Goal: Navigation & Orientation: Understand site structure

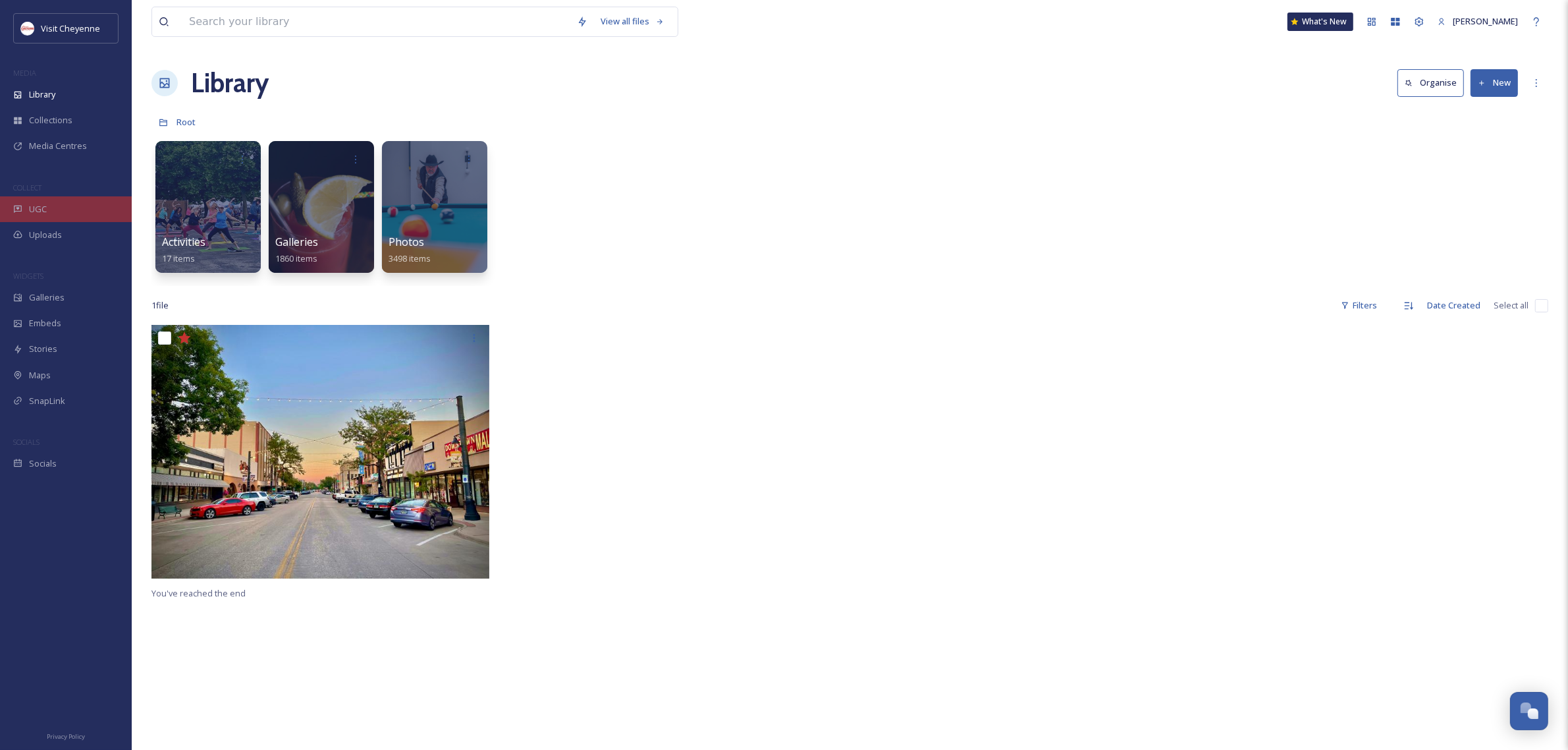
click at [33, 206] on span "UGC" at bounding box center [38, 209] width 18 height 13
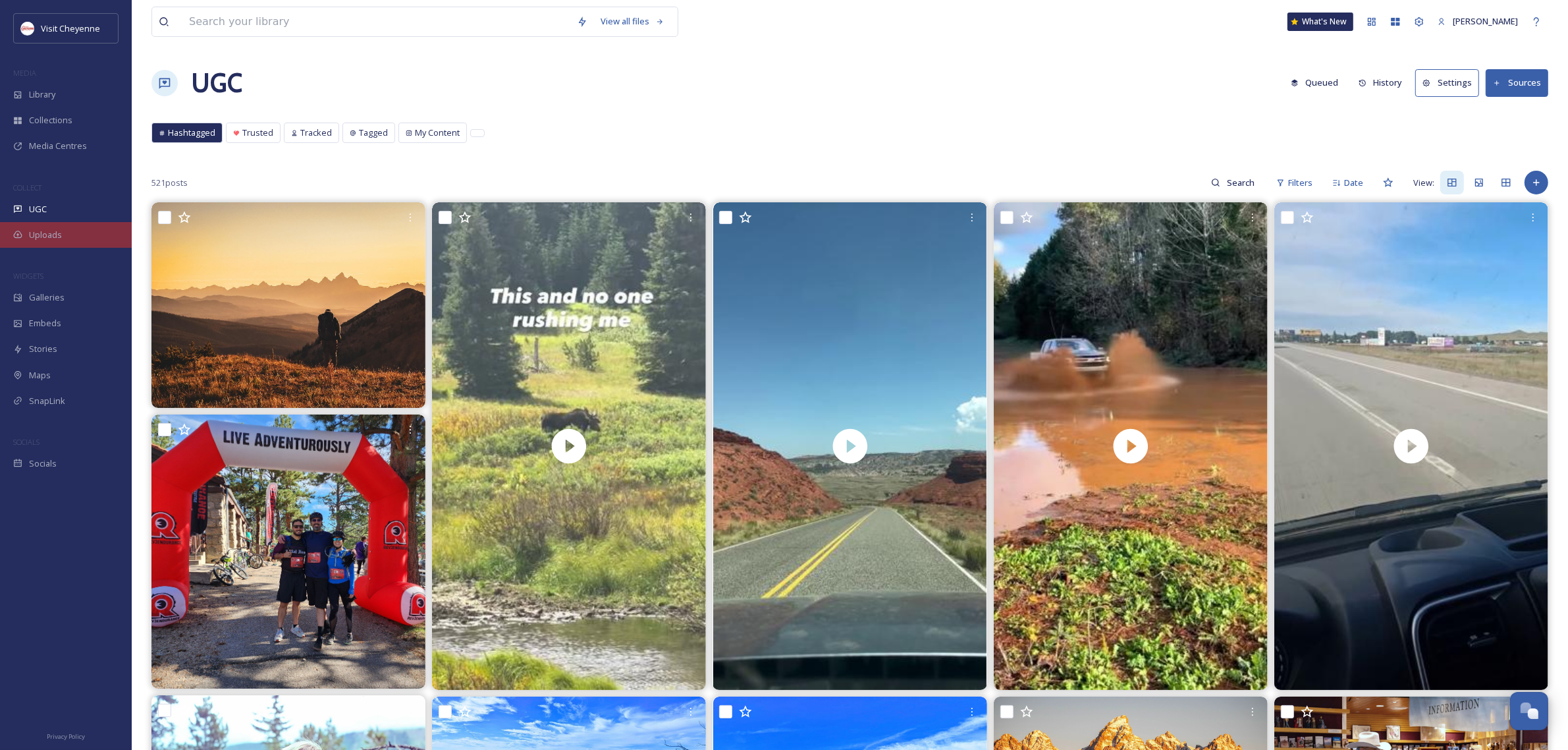
click at [53, 236] on span "Uploads" at bounding box center [45, 235] width 33 height 13
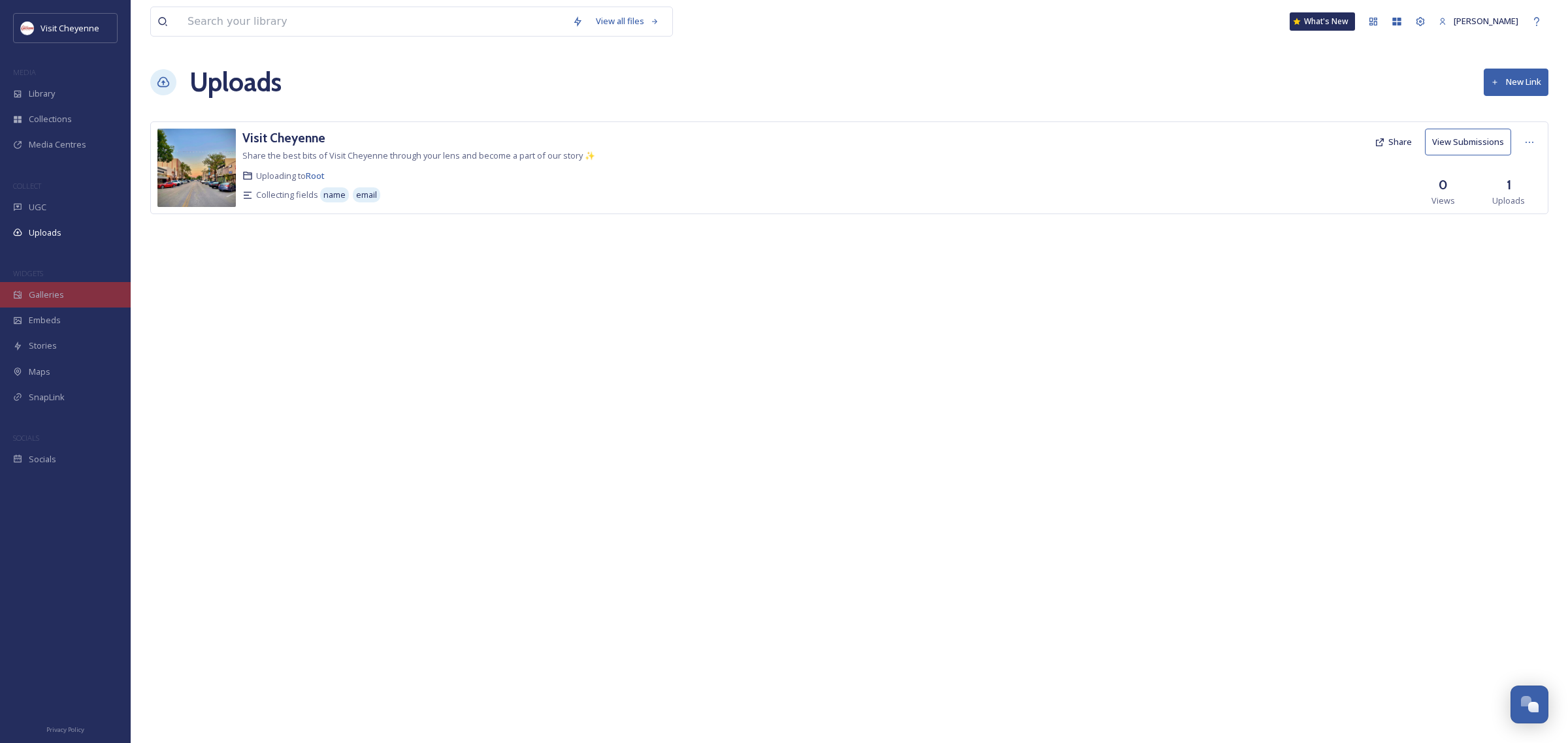
click at [51, 299] on span "Galleries" at bounding box center [46, 295] width 35 height 13
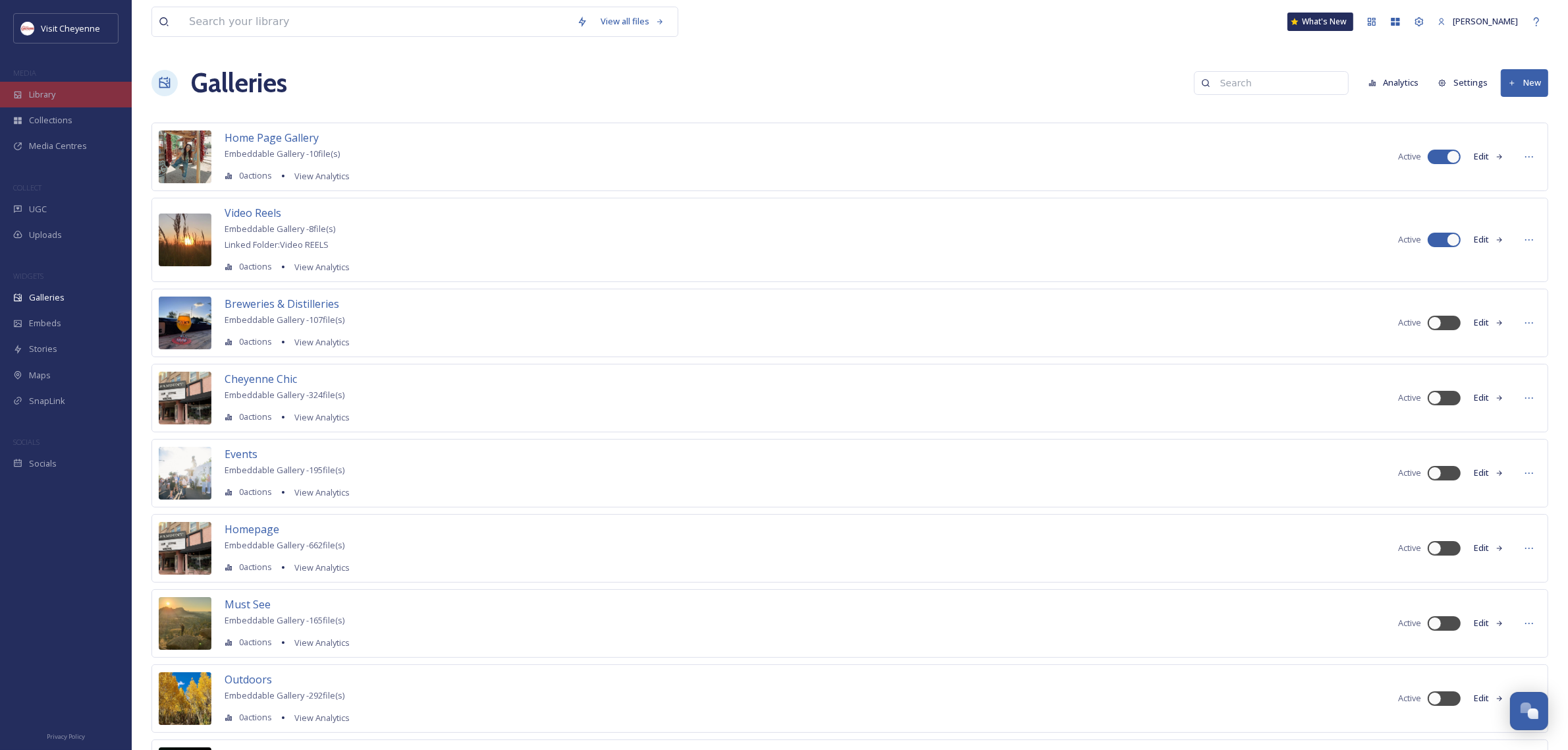
click at [50, 88] on span "Library" at bounding box center [42, 95] width 26 height 13
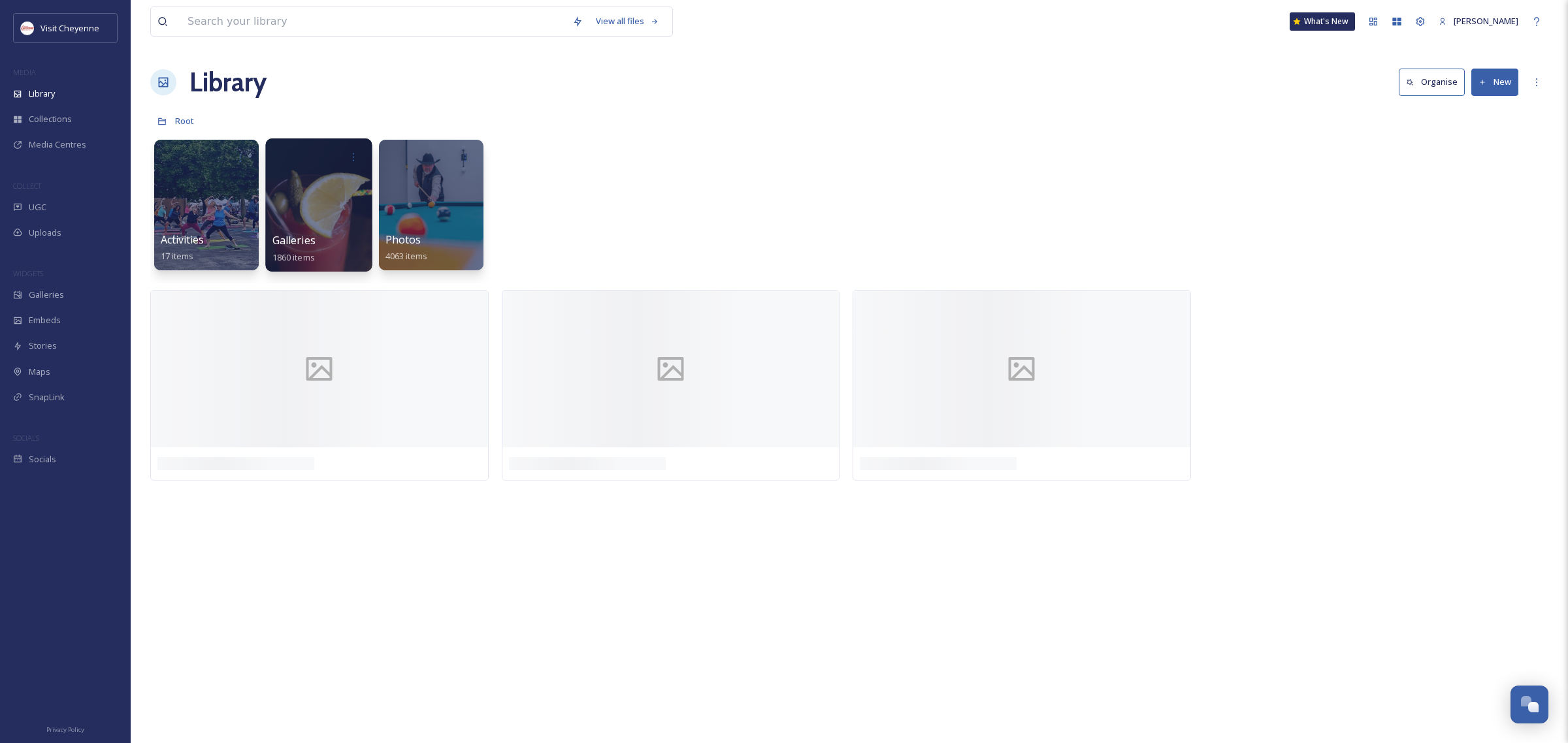
click at [291, 221] on div at bounding box center [319, 205] width 106 height 133
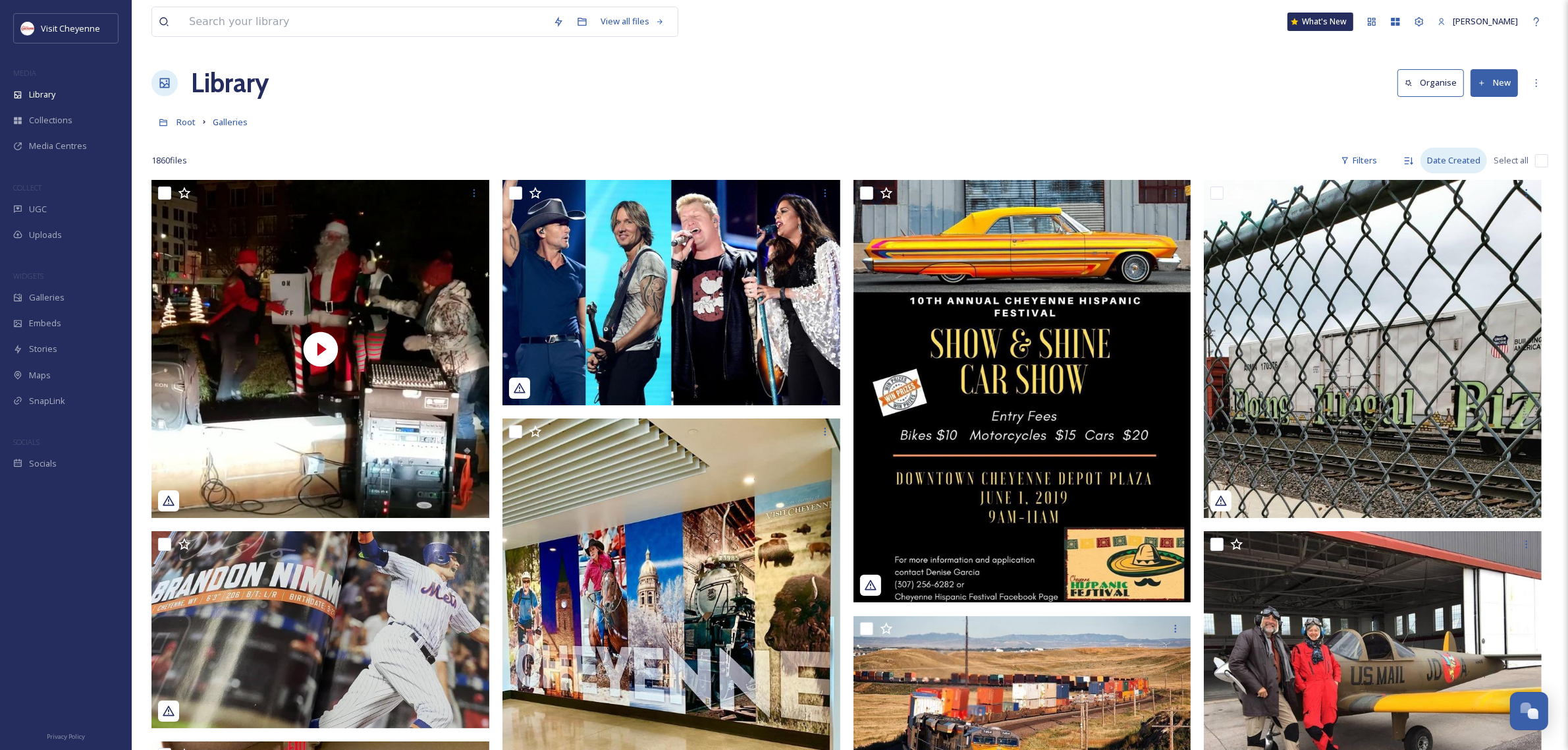
click at [1454, 153] on div "Date Created" at bounding box center [1453, 160] width 66 height 26
click at [1408, 154] on div "Descending" at bounding box center [1409, 161] width 24 height 24
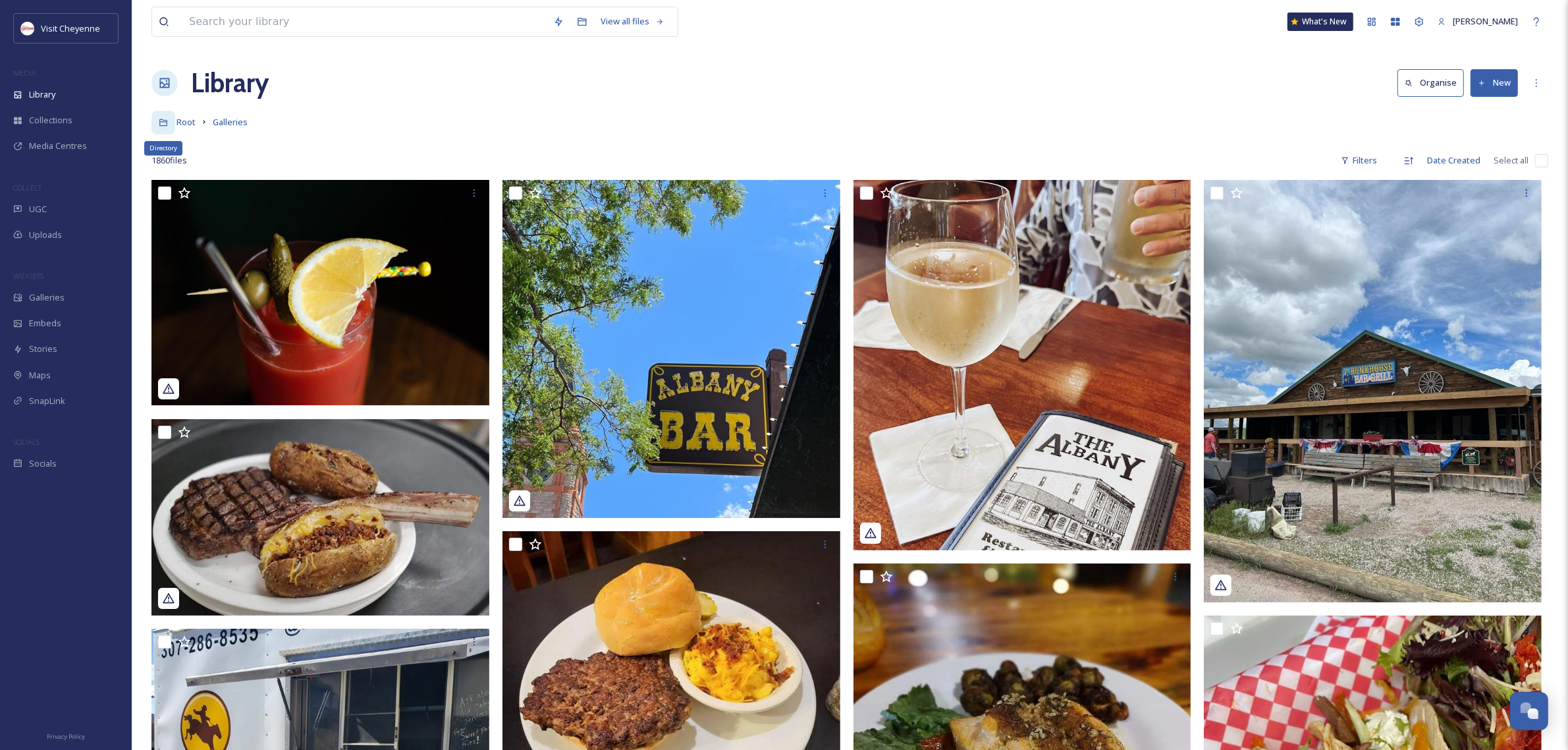
click at [162, 123] on icon at bounding box center [163, 123] width 10 height 10
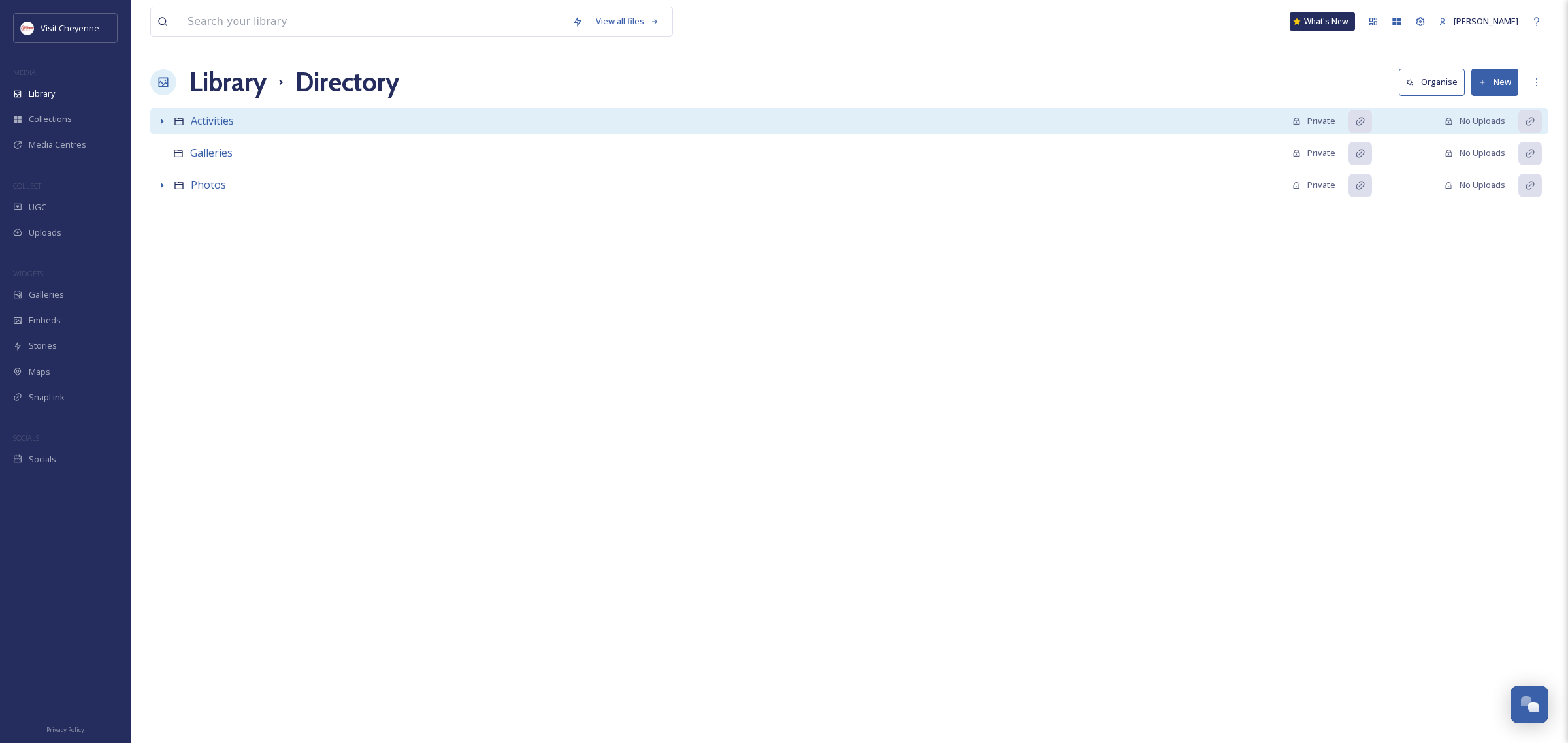
click at [158, 117] on icon at bounding box center [161, 121] width 10 height 10
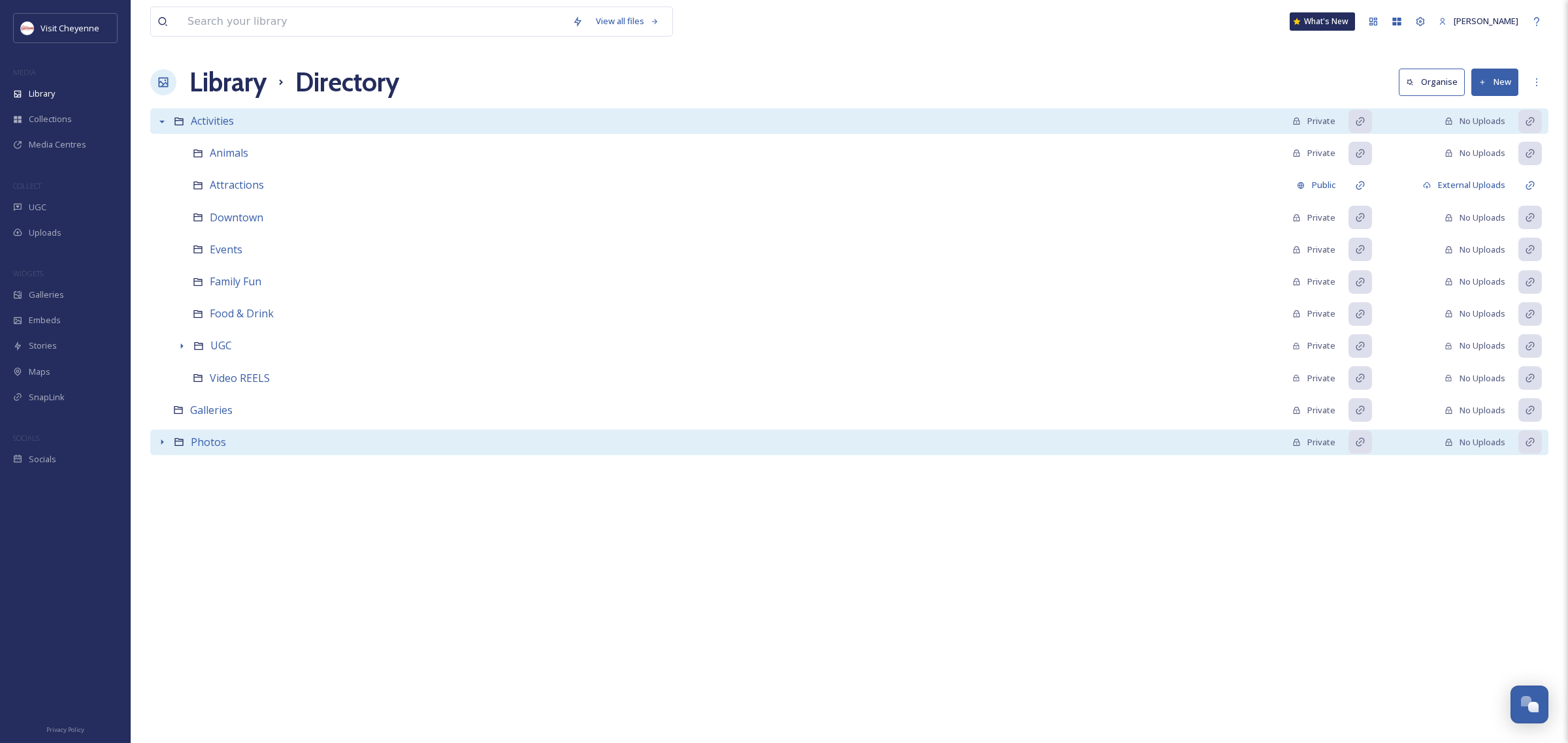
click at [159, 437] on div at bounding box center [162, 442] width 24 height 24
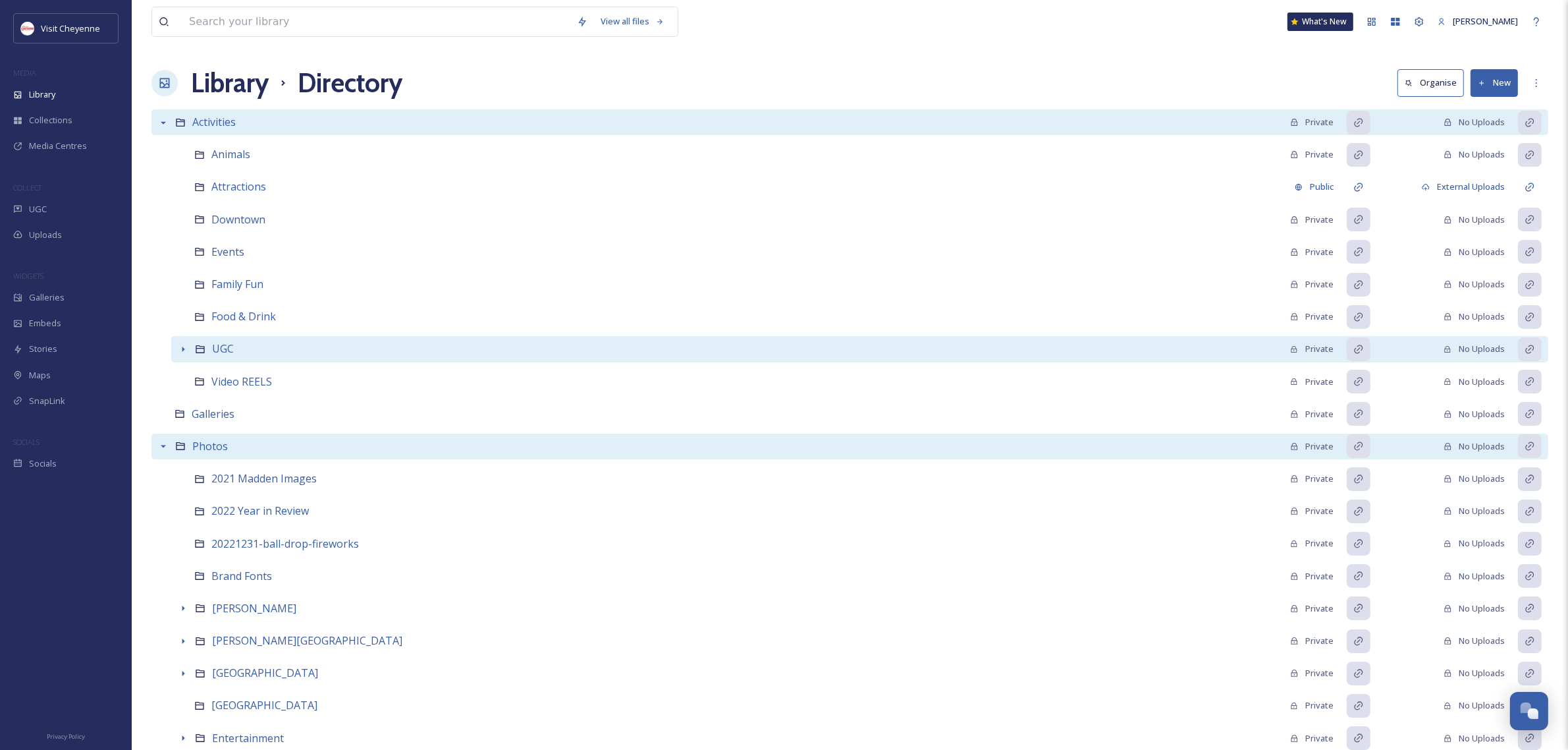
click at [183, 347] on icon at bounding box center [183, 349] width 10 height 10
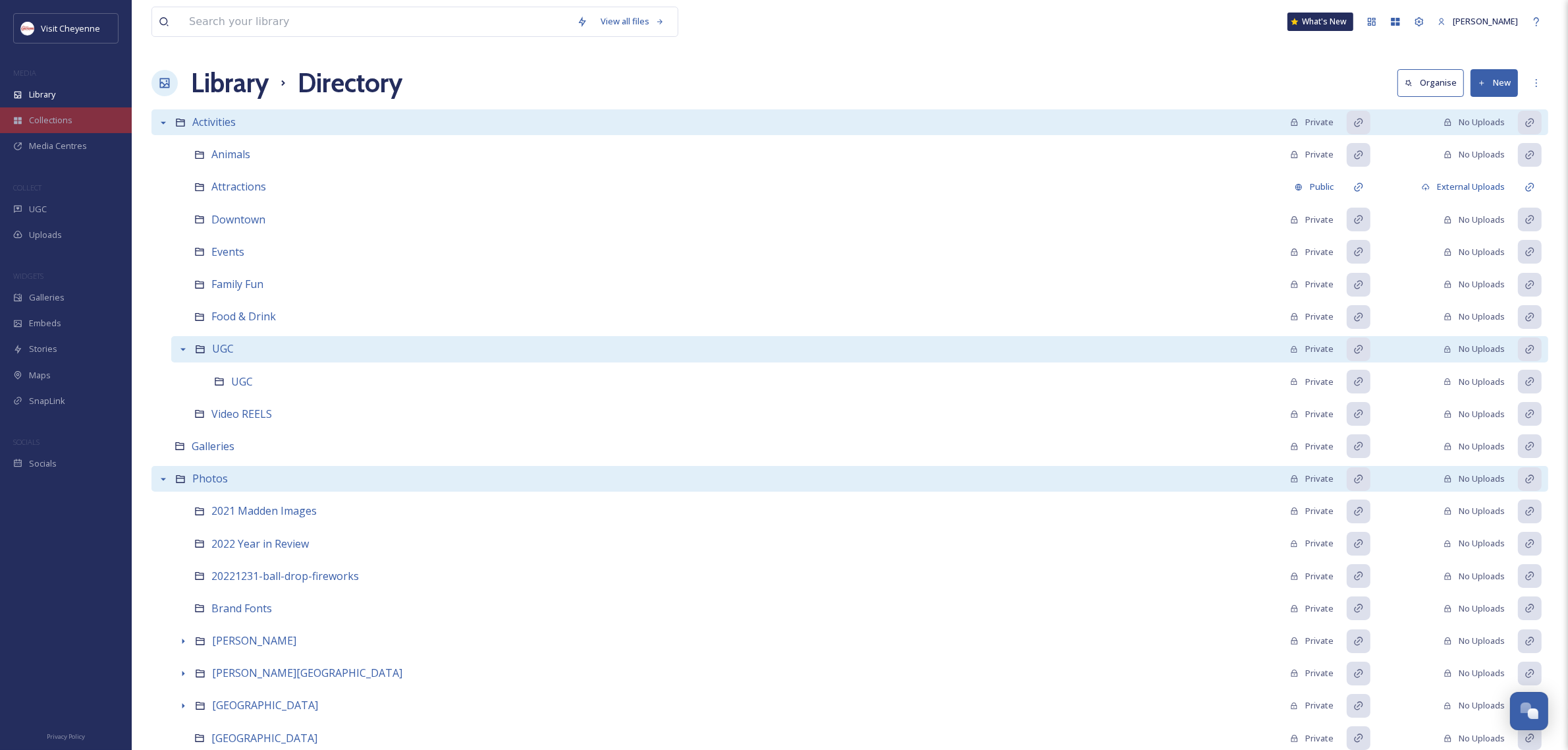
click at [50, 114] on span "Collections" at bounding box center [50, 120] width 43 height 13
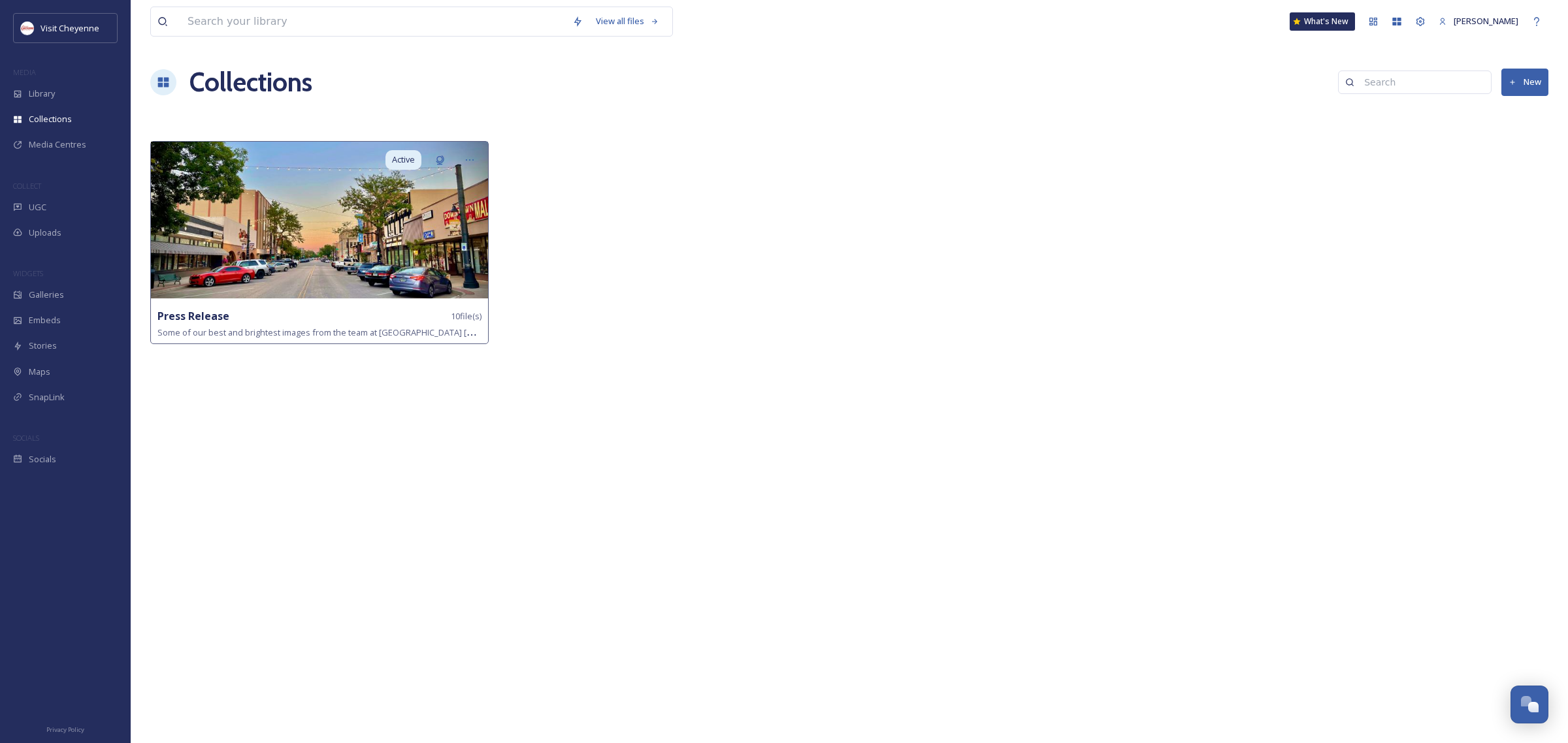
click at [302, 213] on img at bounding box center [319, 219] width 337 height 156
click at [281, 271] on img at bounding box center [319, 219] width 337 height 156
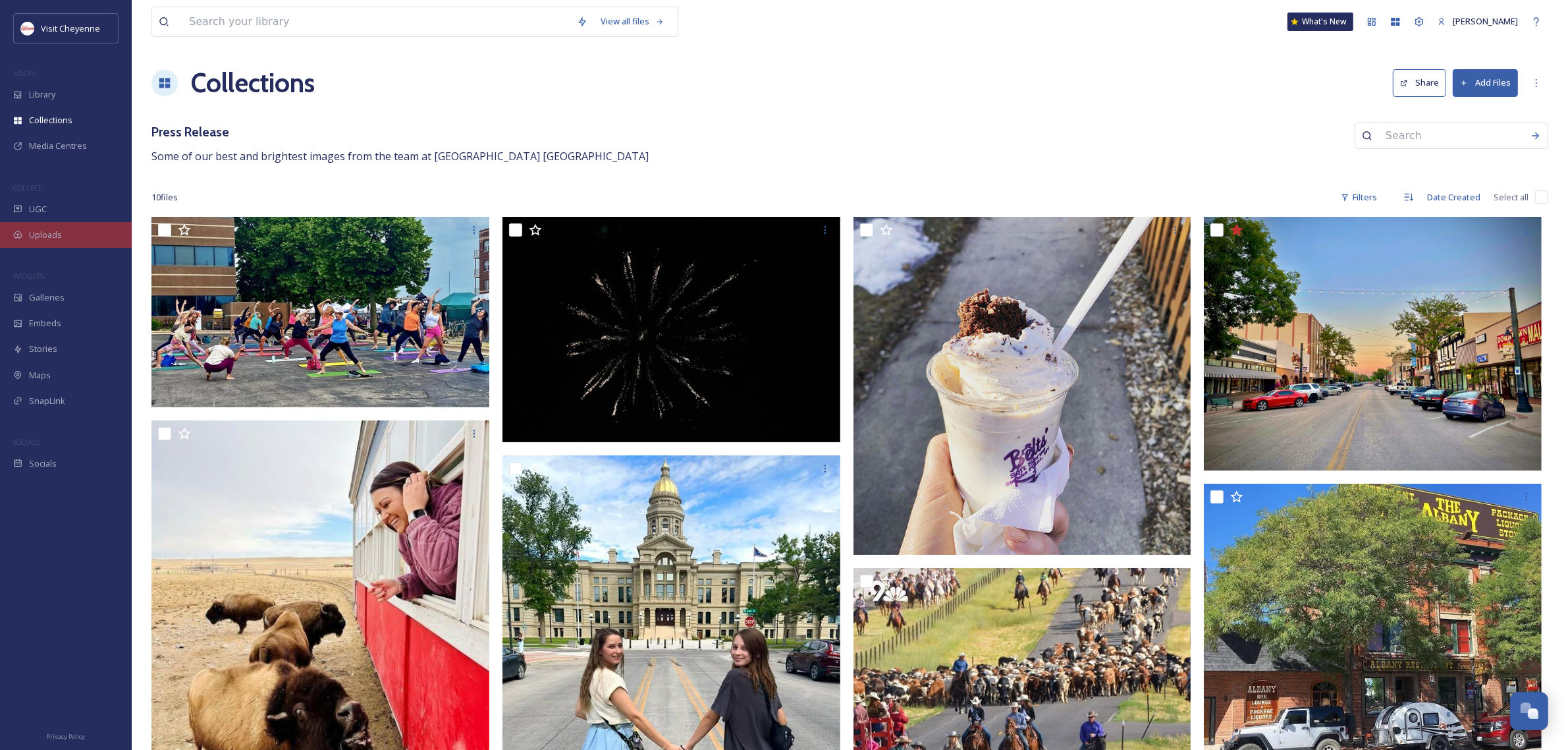
click at [83, 239] on div "Uploads" at bounding box center [66, 235] width 131 height 26
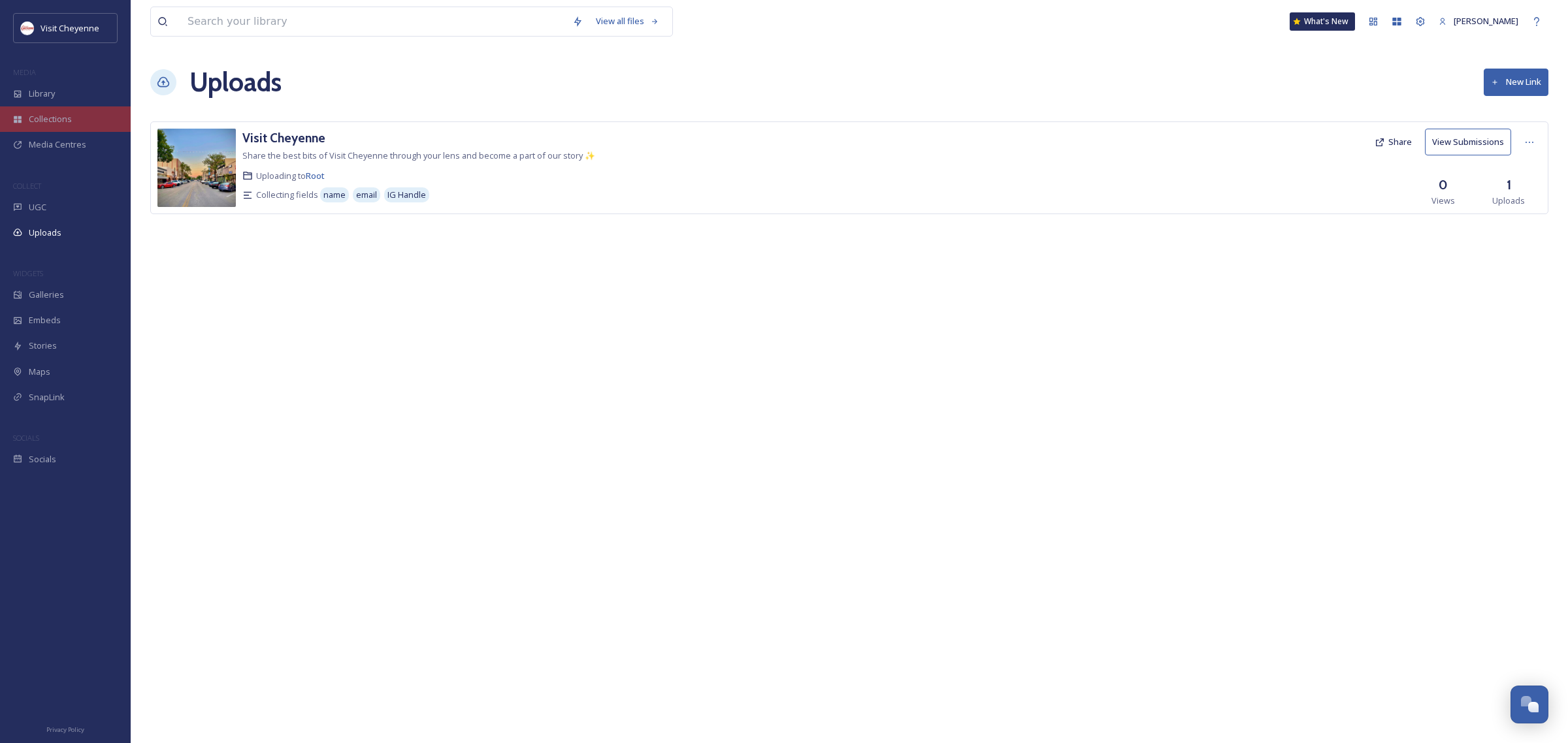
click at [63, 119] on span "Collections" at bounding box center [50, 119] width 43 height 13
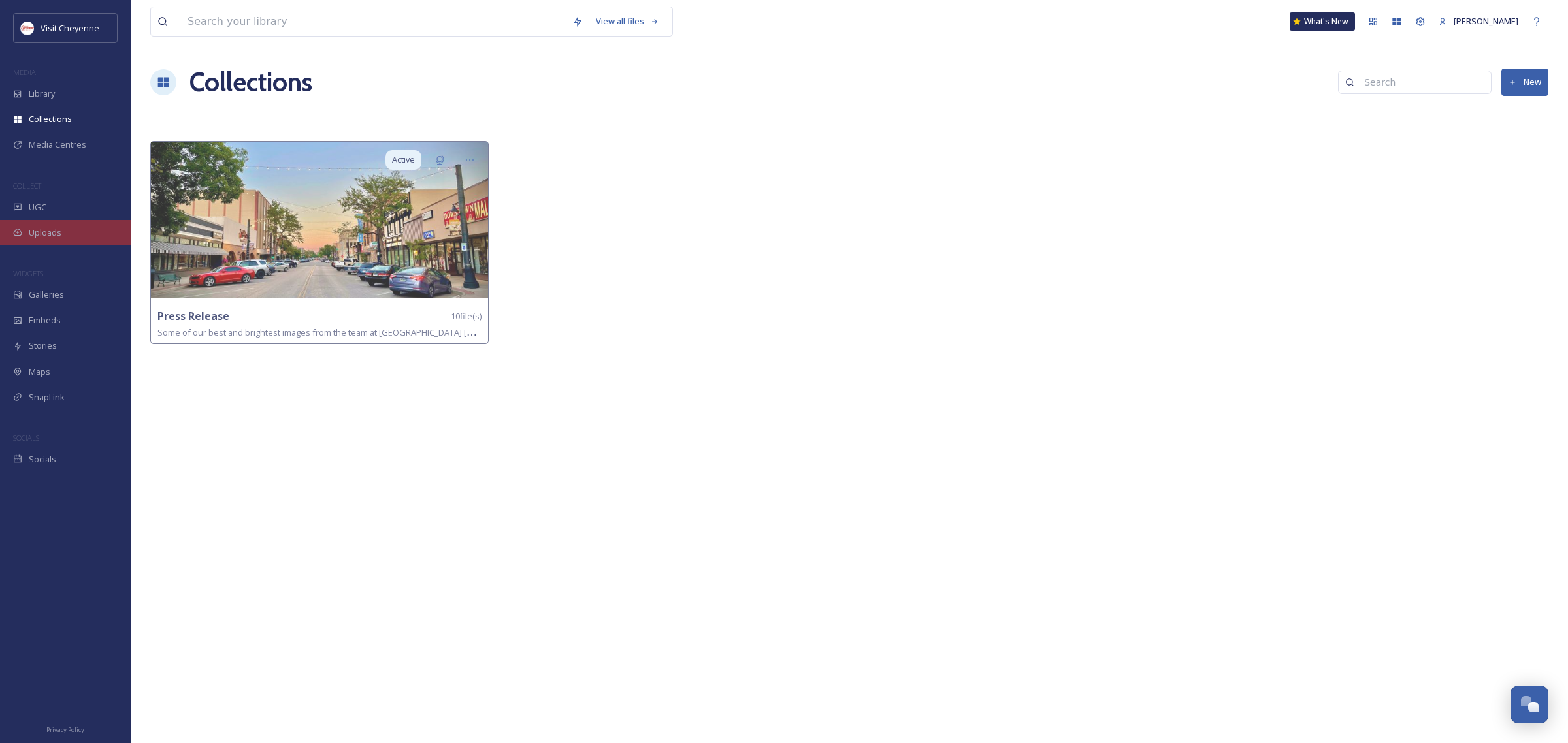
click at [64, 225] on div "Uploads" at bounding box center [65, 233] width 130 height 25
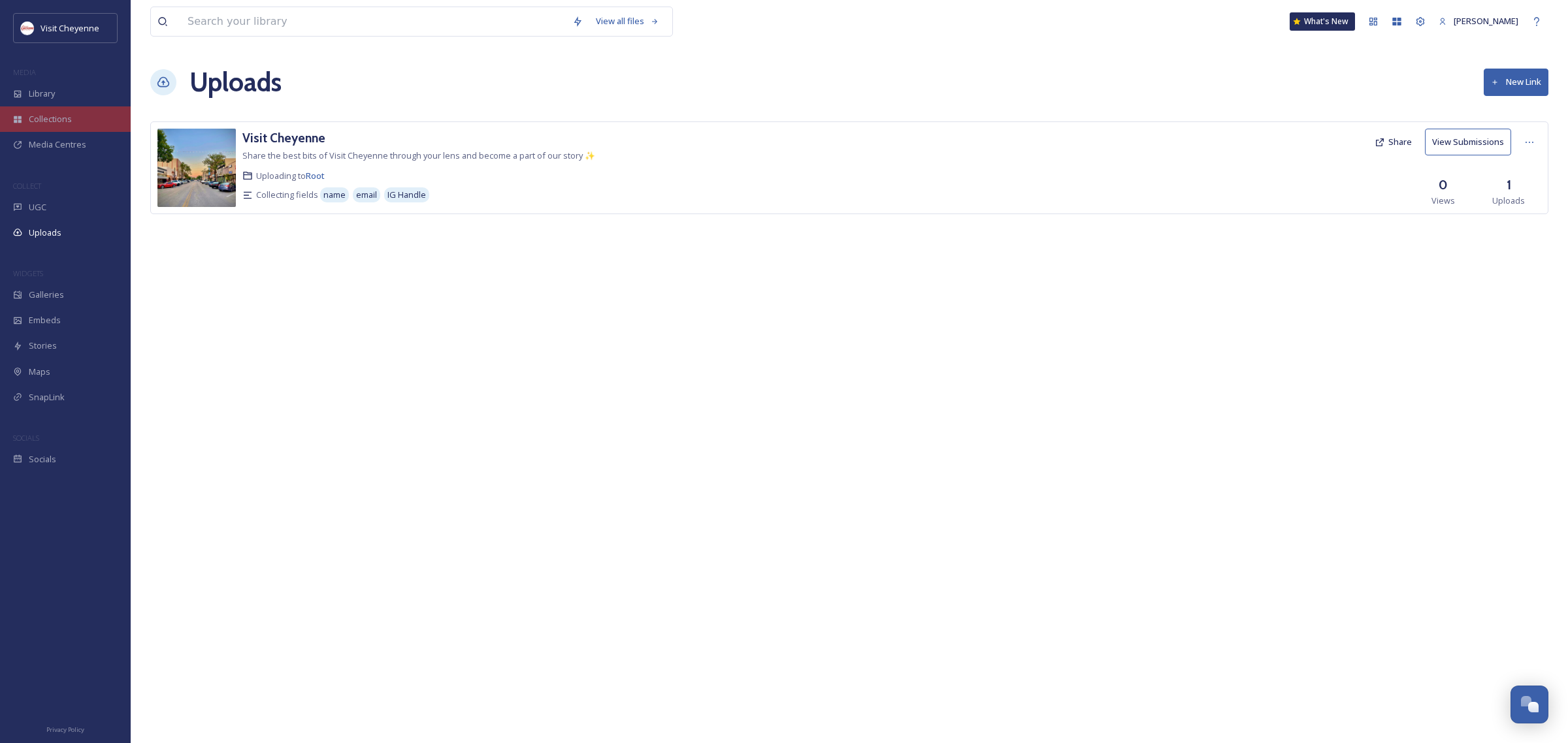
click at [72, 119] on div "Collections" at bounding box center [65, 119] width 130 height 25
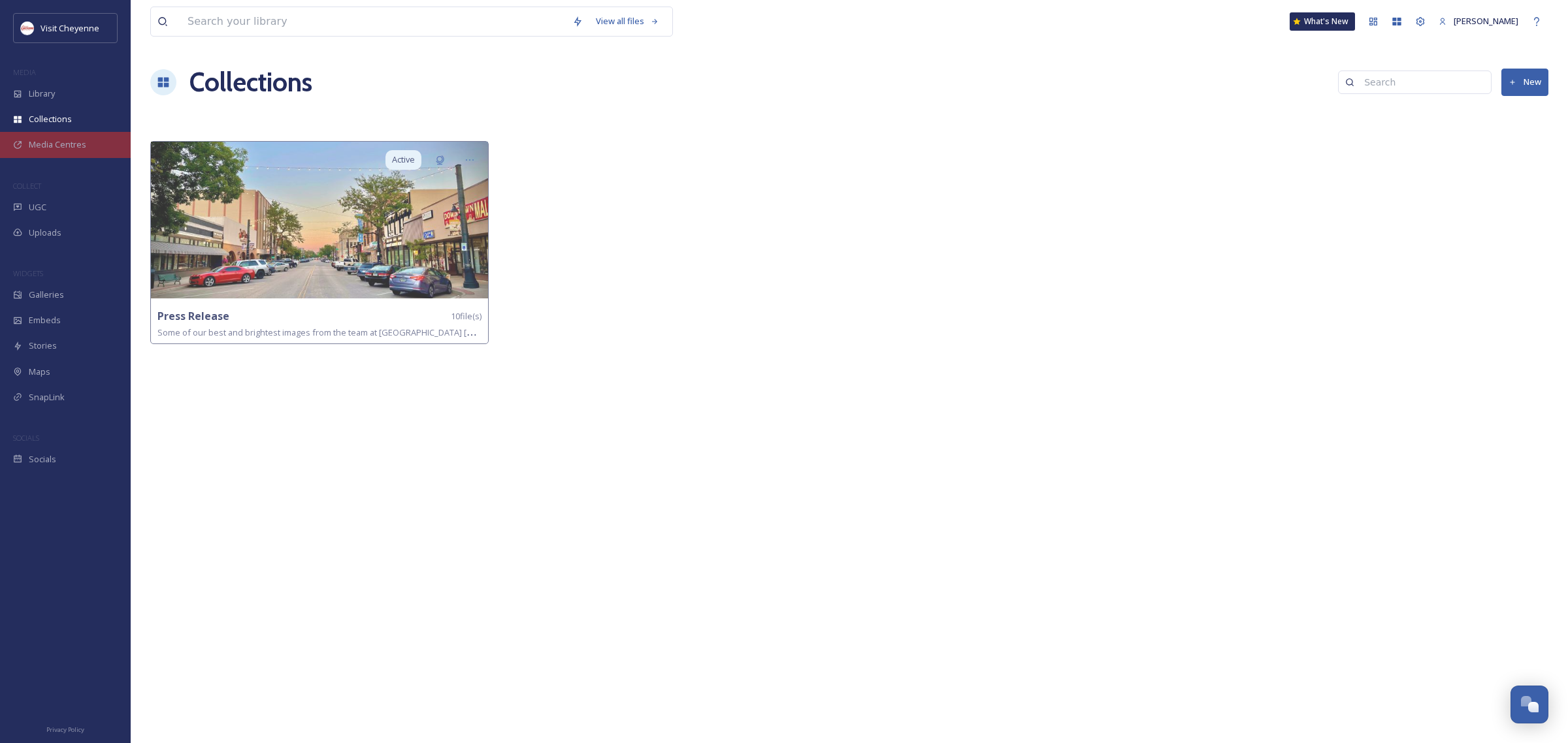
click at [74, 144] on span "Media Centres" at bounding box center [57, 144] width 57 height 13
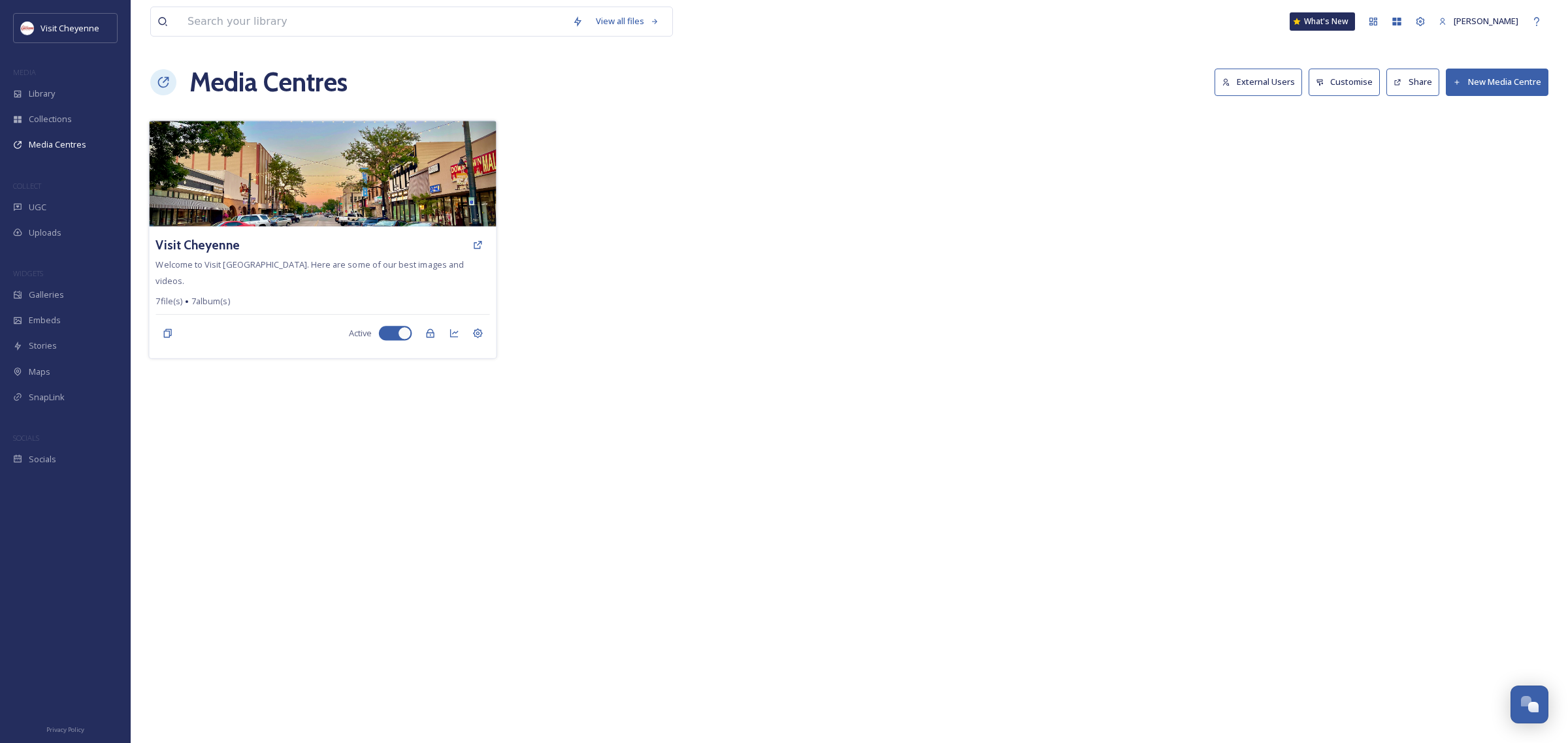
click at [347, 190] on img at bounding box center [322, 173] width 347 height 106
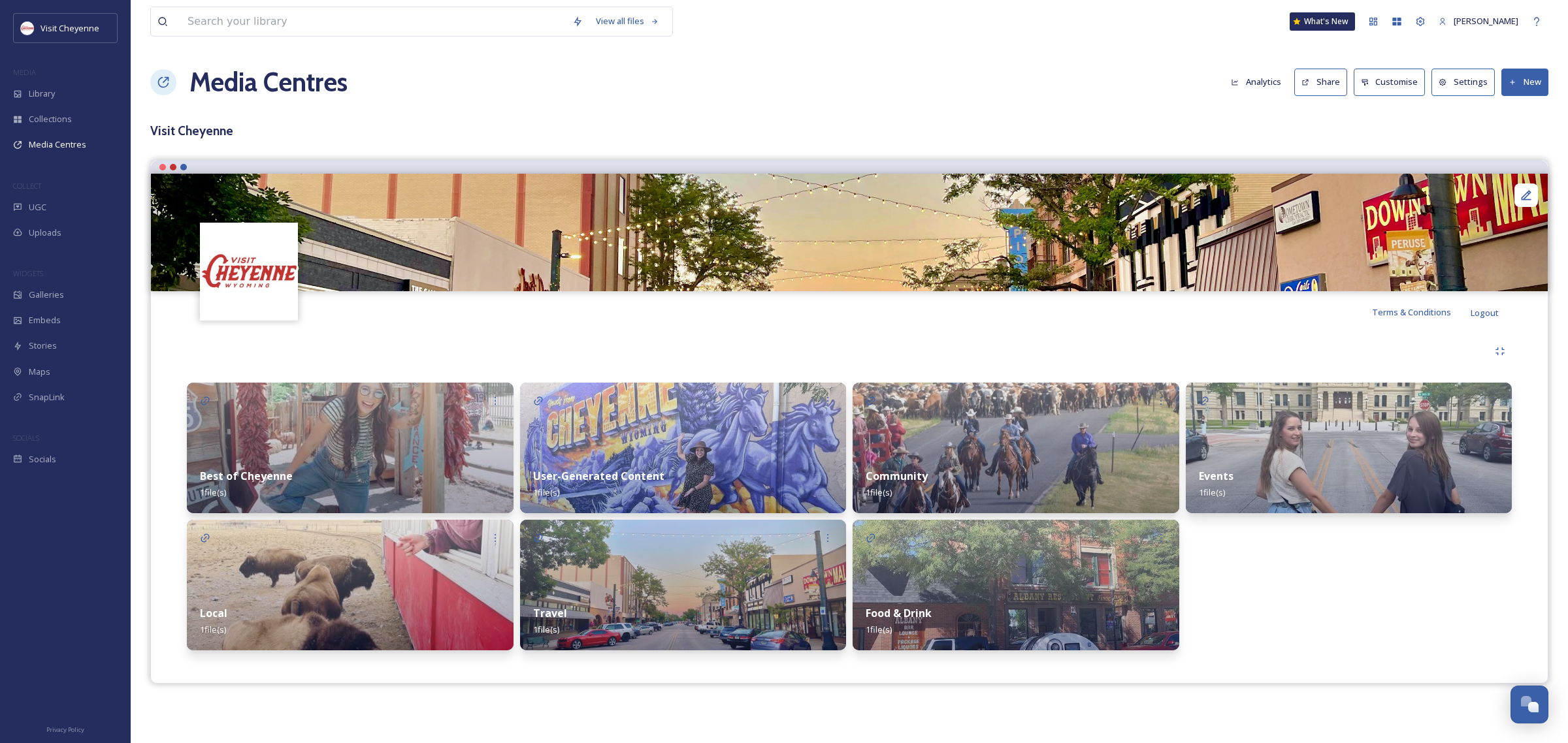
click at [373, 432] on img at bounding box center [350, 448] width 326 height 130
click at [318, 602] on div "Local 1 file(s)" at bounding box center [350, 621] width 326 height 58
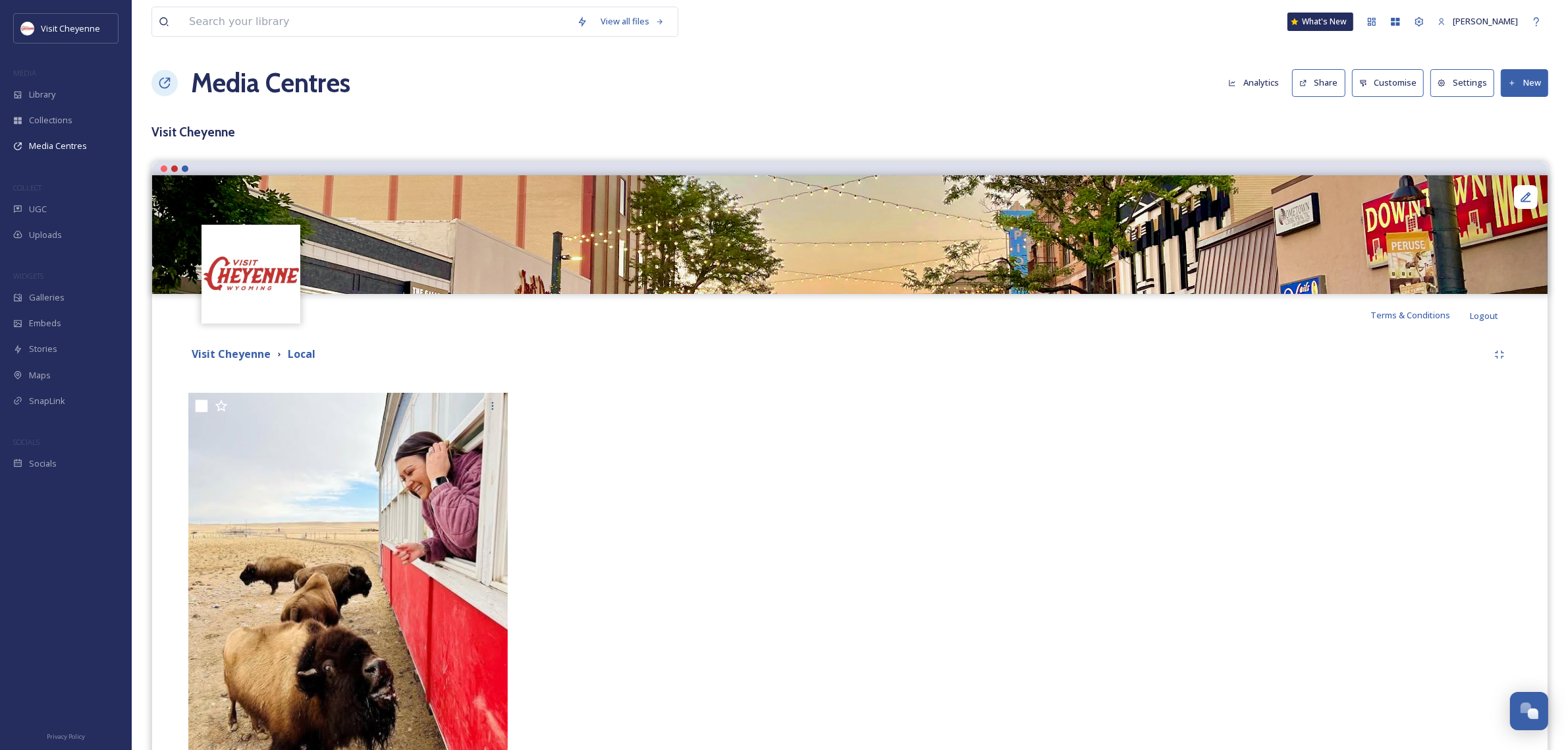
drag, startPoint x: 83, startPoint y: 2, endPoint x: 637, endPoint y: 473, distance: 727.2
click at [637, 473] on div at bounding box center [683, 595] width 326 height 406
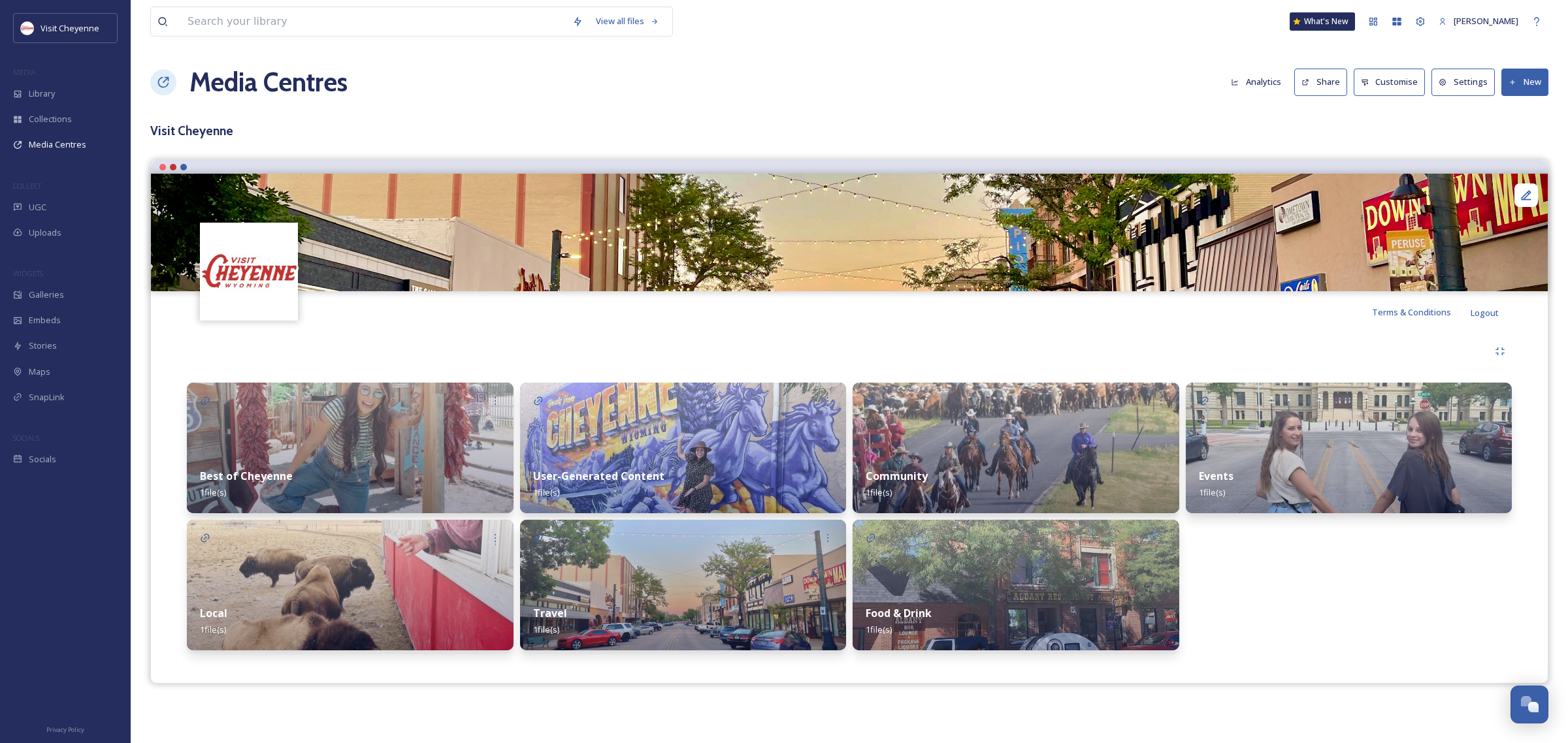
click at [981, 549] on img at bounding box center [1015, 585] width 326 height 130
click at [68, 128] on div "Collections" at bounding box center [65, 119] width 130 height 25
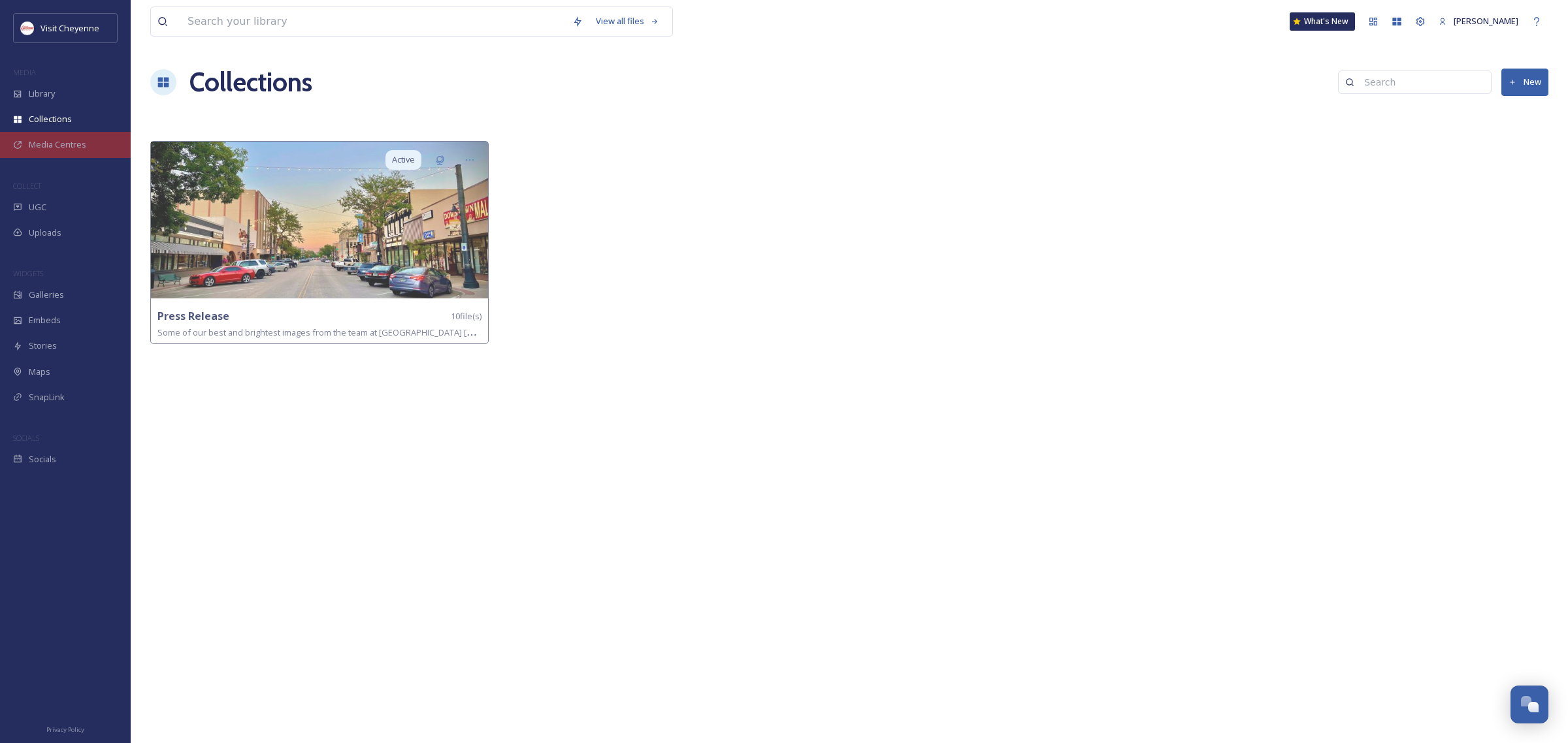
click at [62, 144] on span "Media Centres" at bounding box center [57, 144] width 57 height 13
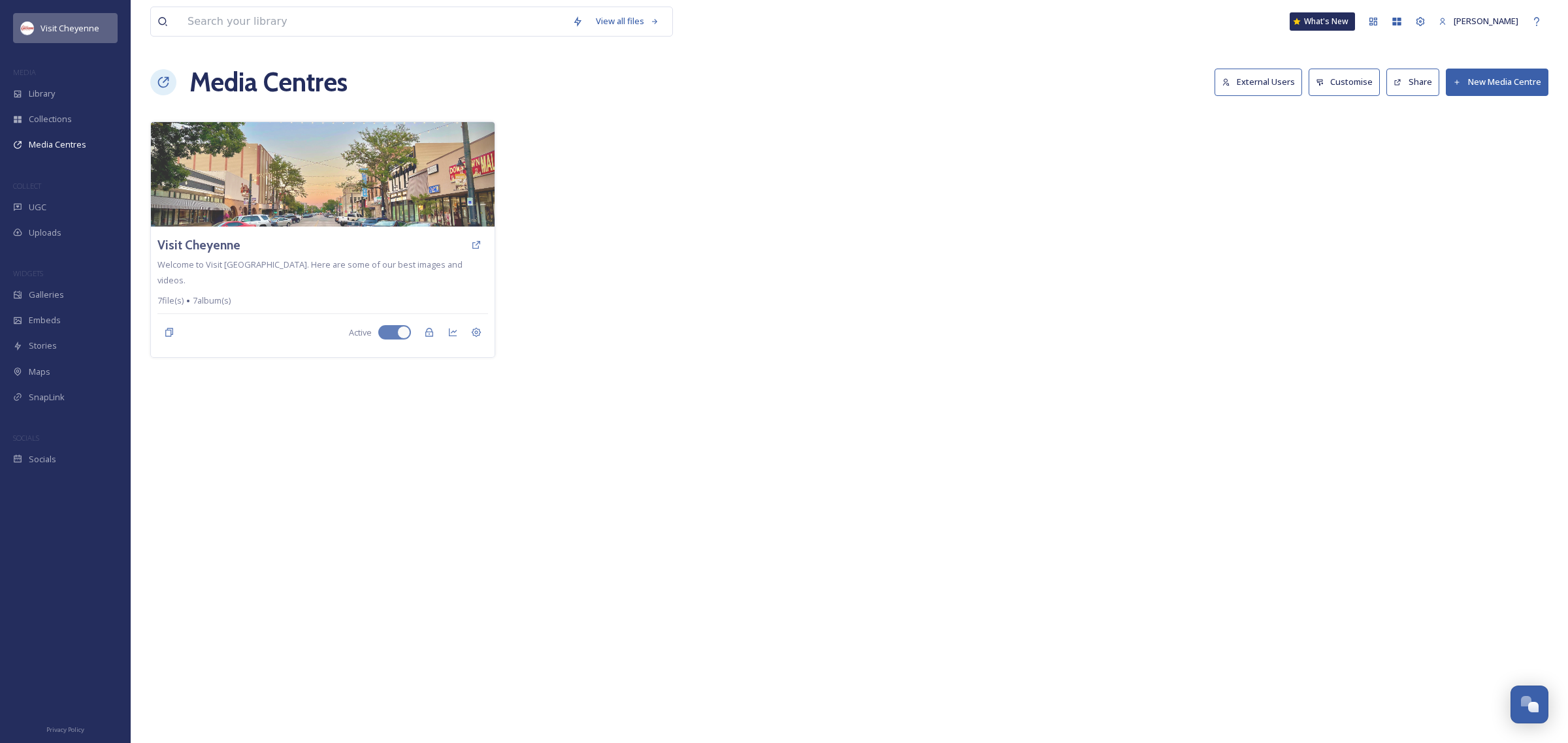
click at [62, 34] on span "Visit Cheyenne" at bounding box center [70, 28] width 59 height 12
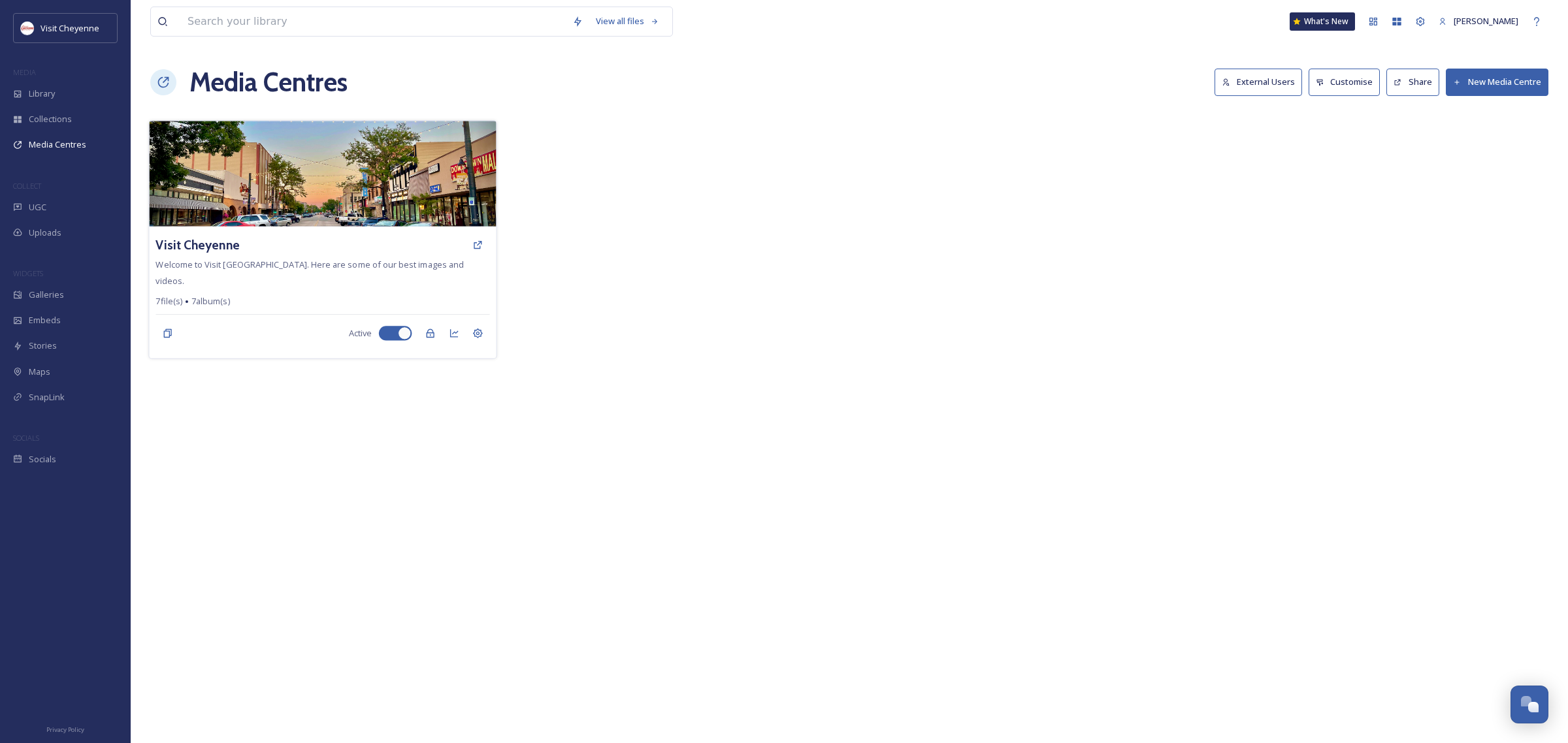
click at [243, 180] on img at bounding box center [322, 173] width 347 height 106
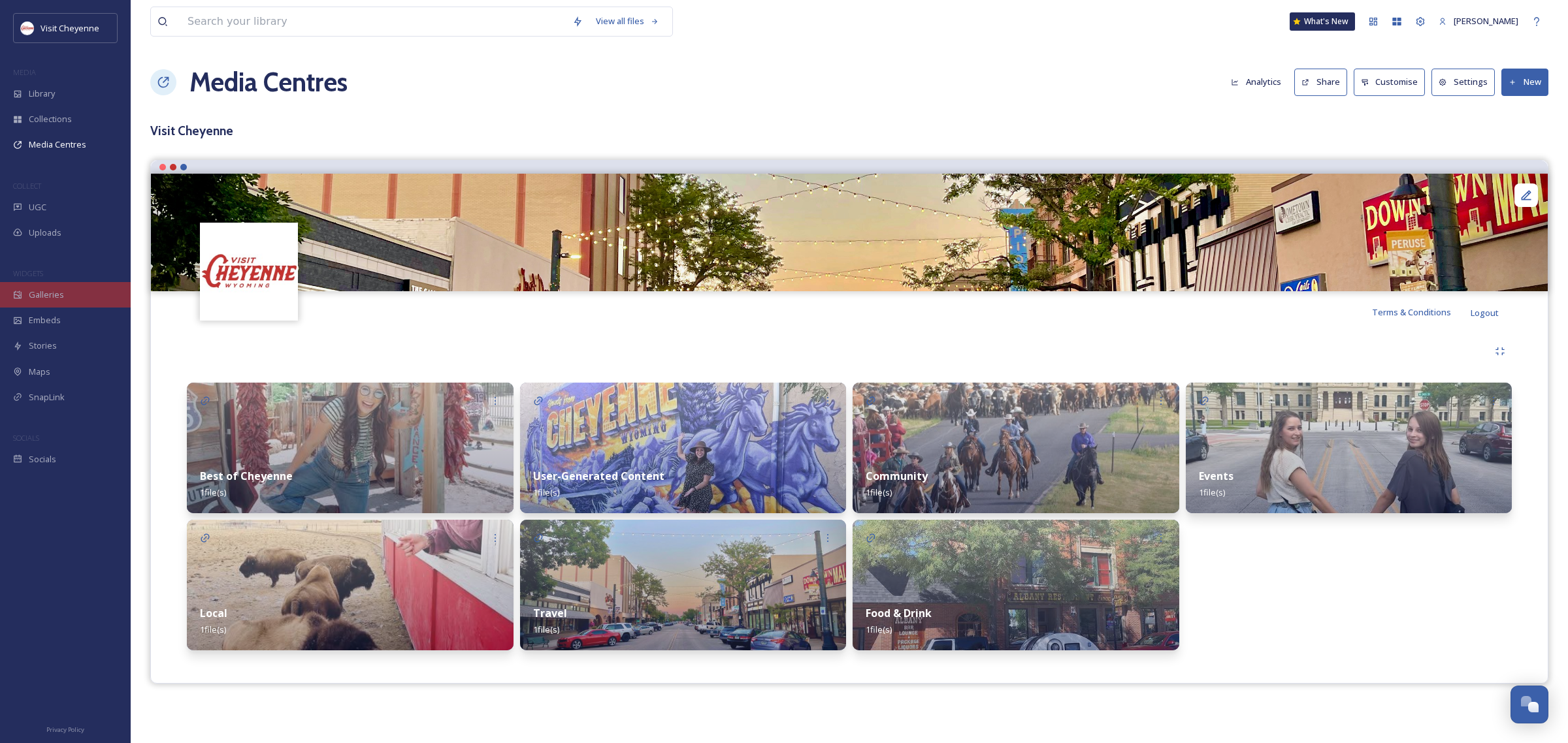
click at [71, 289] on div "Galleries" at bounding box center [65, 295] width 130 height 25
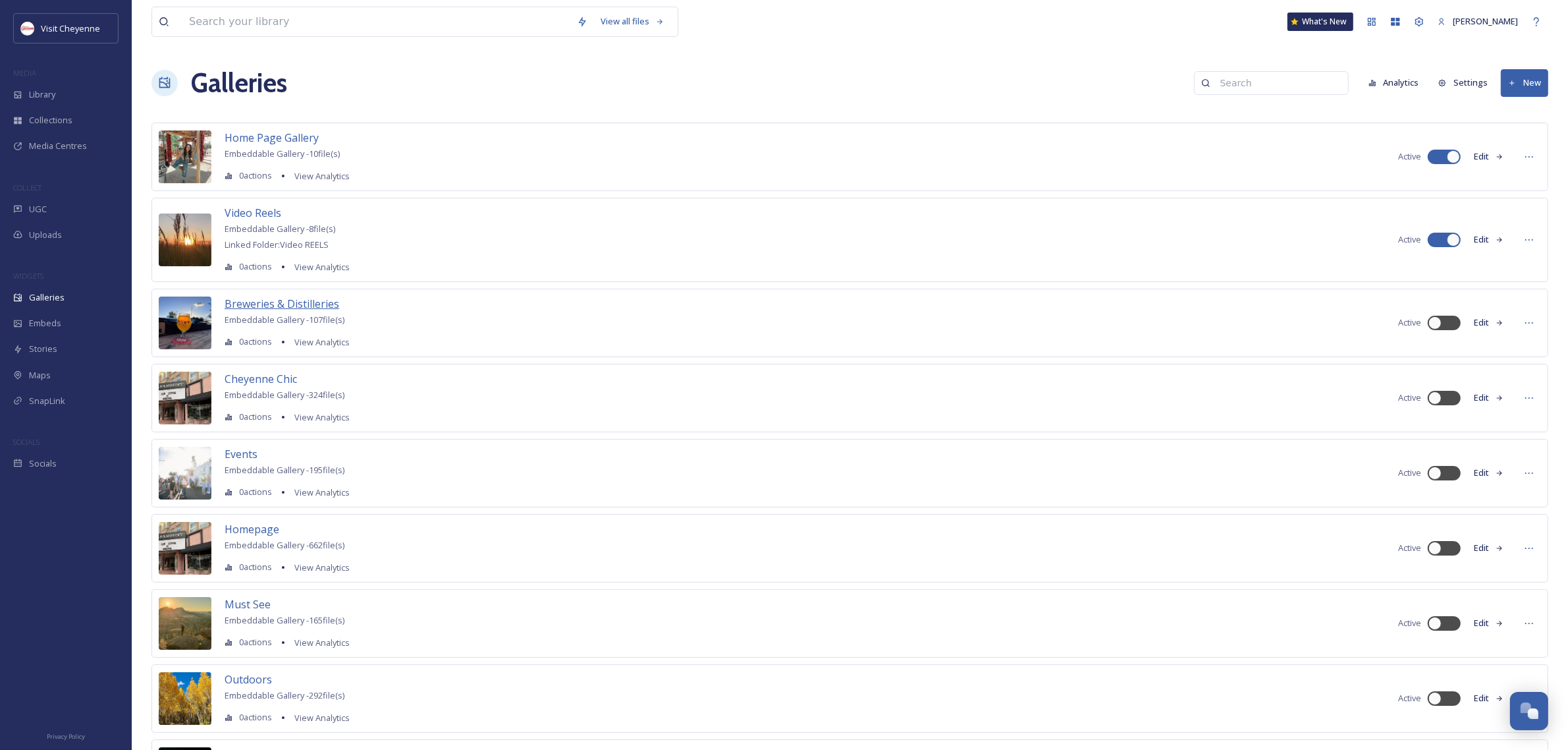
click at [291, 301] on span "Breweries & Distilleries" at bounding box center [281, 304] width 115 height 14
click at [261, 380] on span "Cheyenne Chic" at bounding box center [260, 379] width 72 height 14
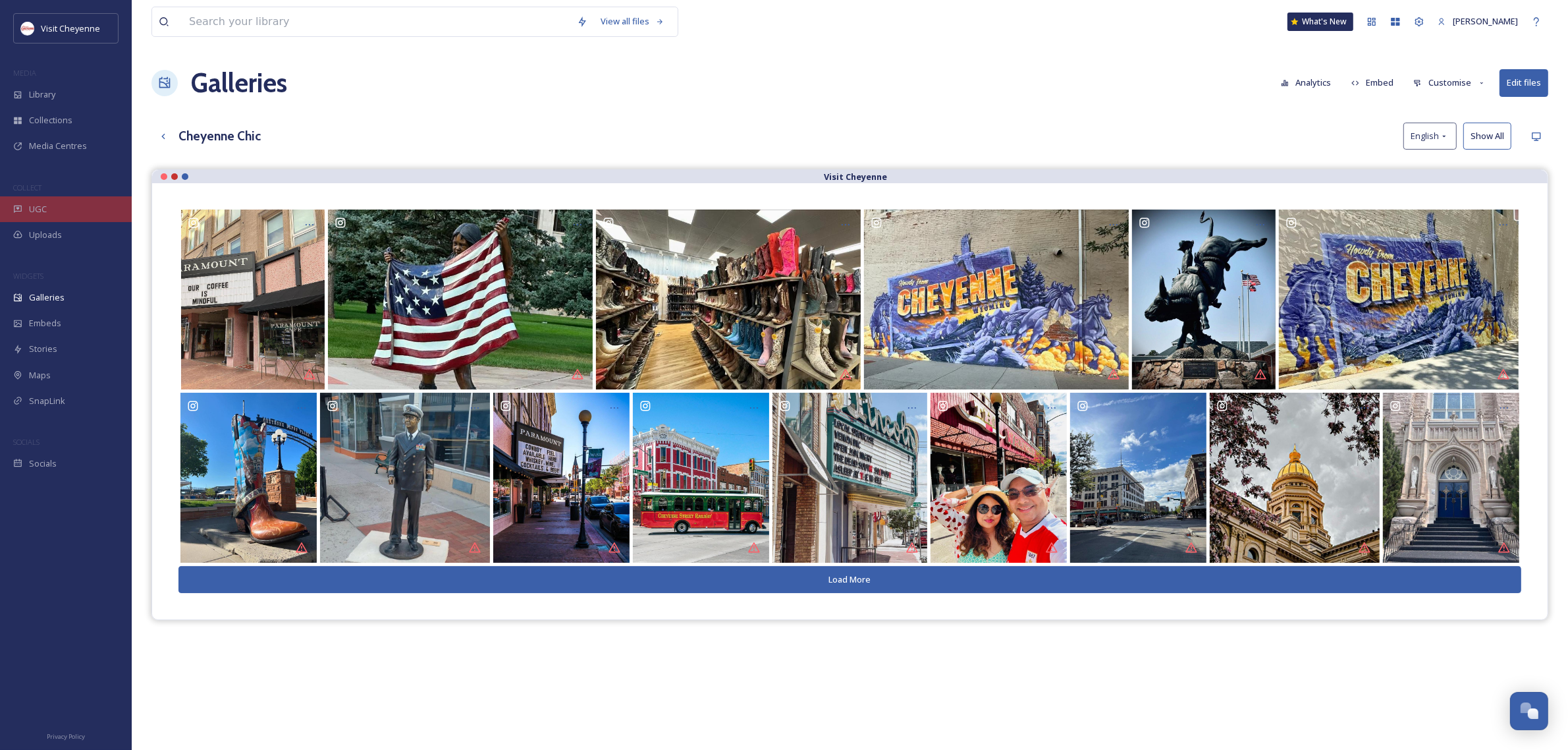
click at [54, 213] on div "UGC" at bounding box center [66, 209] width 131 height 26
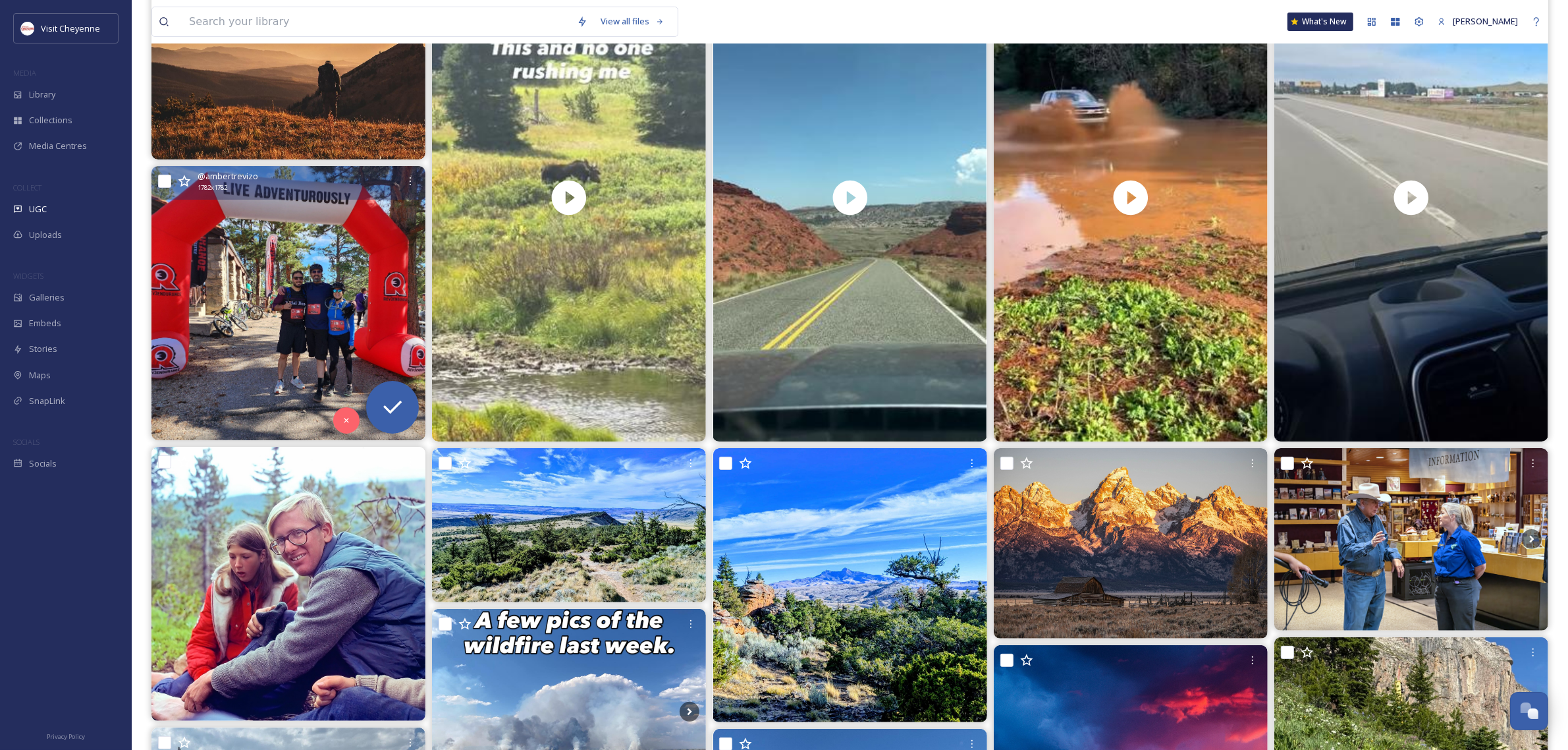
scroll to position [247, 0]
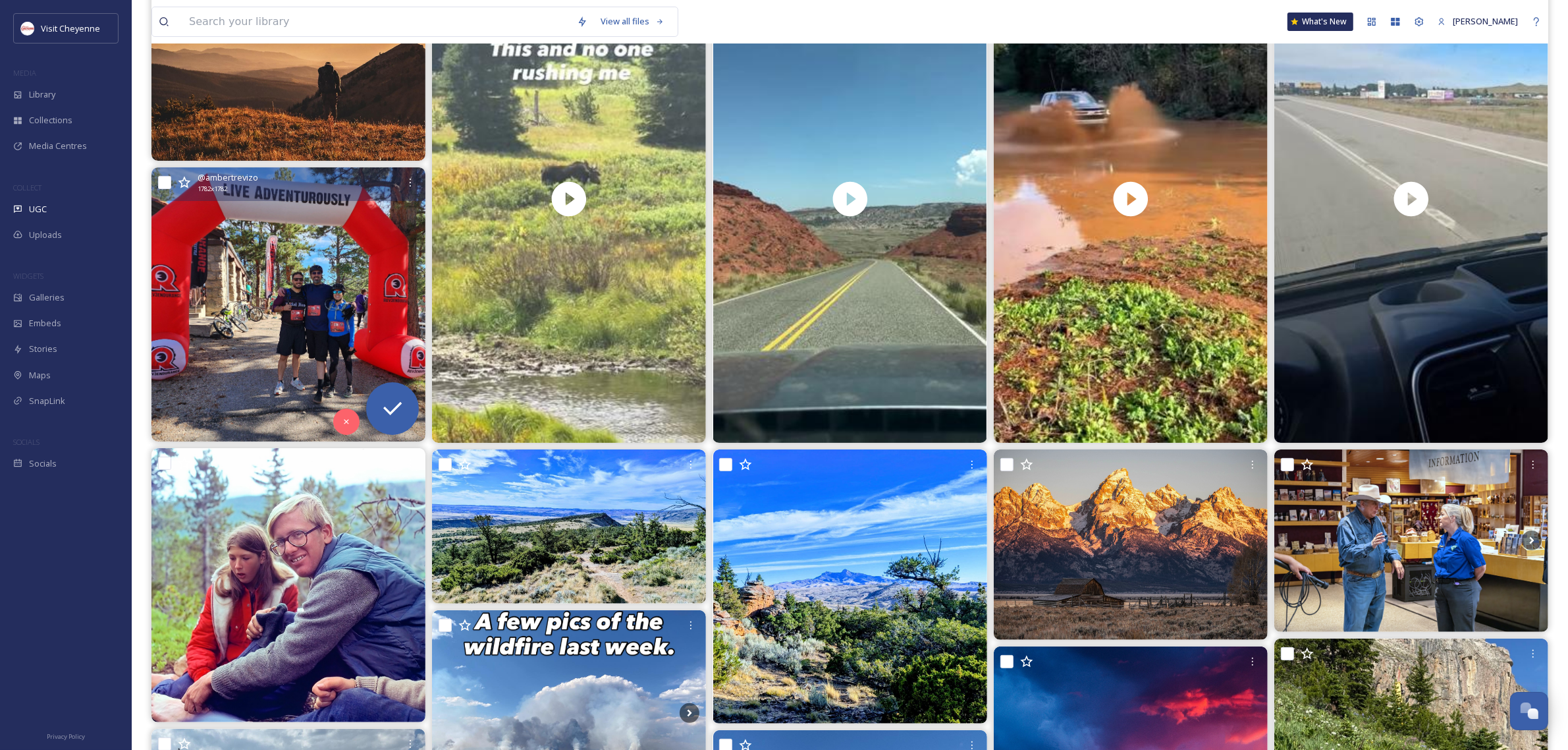
click at [295, 329] on img at bounding box center [288, 304] width 274 height 274
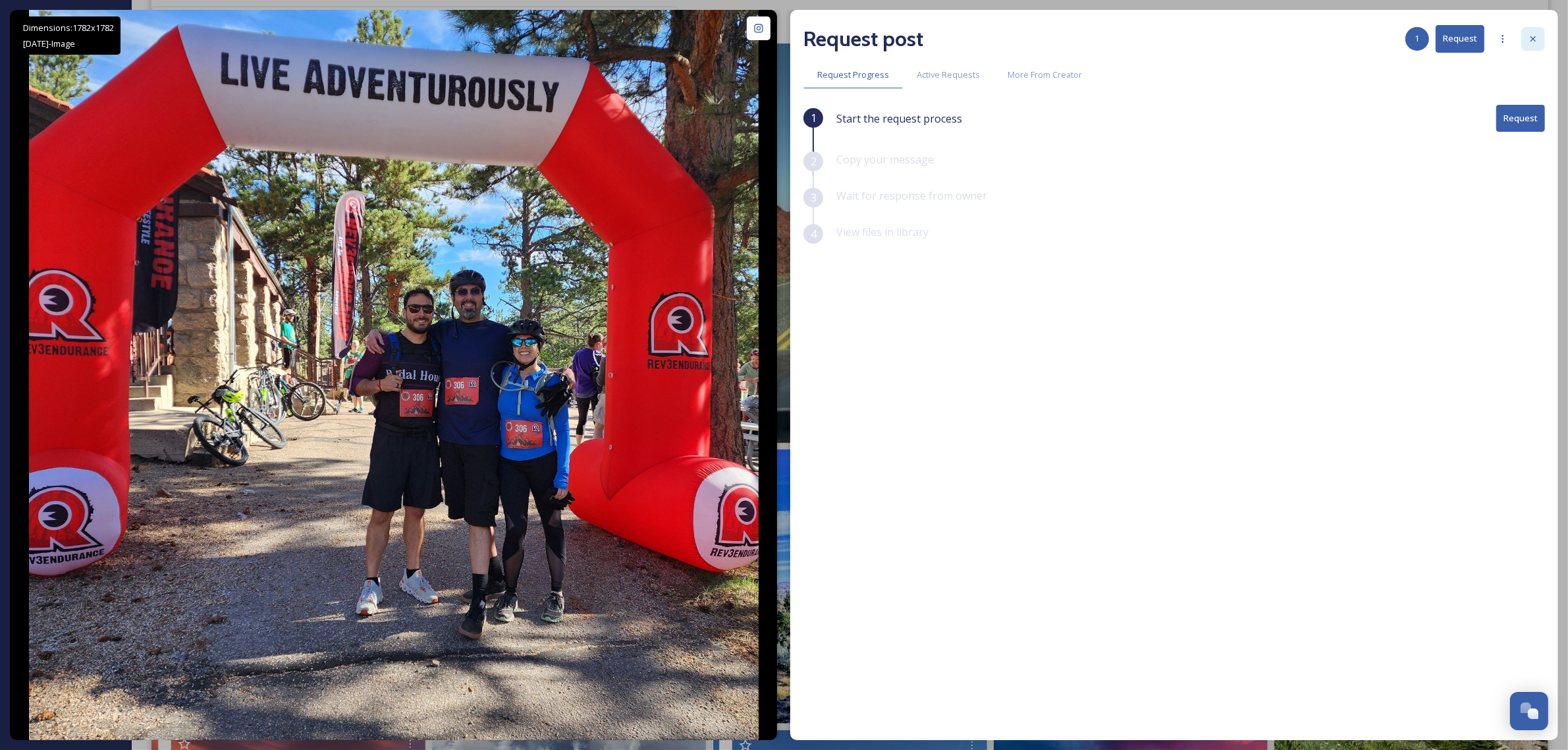
click at [1532, 34] on icon at bounding box center [1533, 38] width 10 height 10
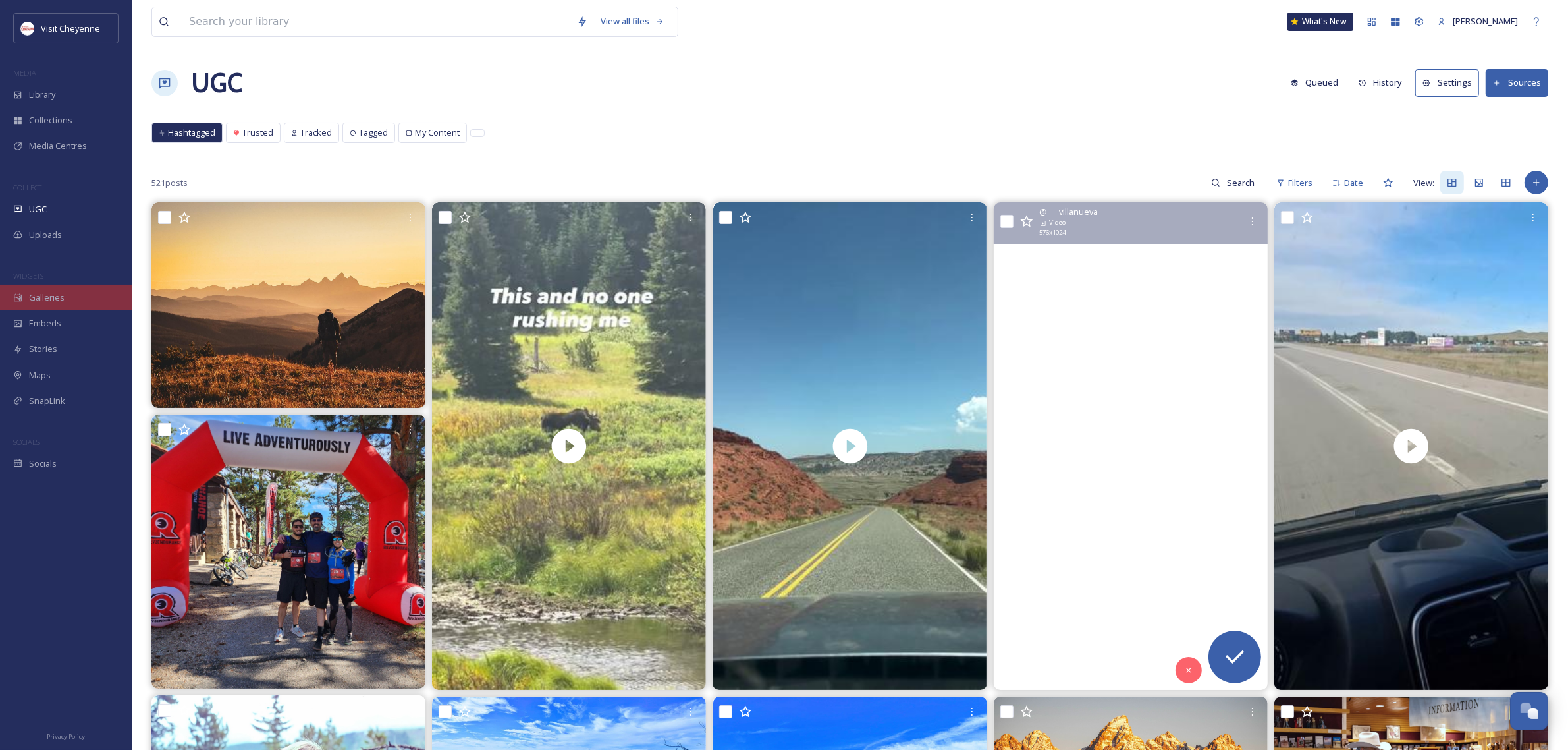
click at [45, 297] on span "Galleries" at bounding box center [46, 297] width 35 height 13
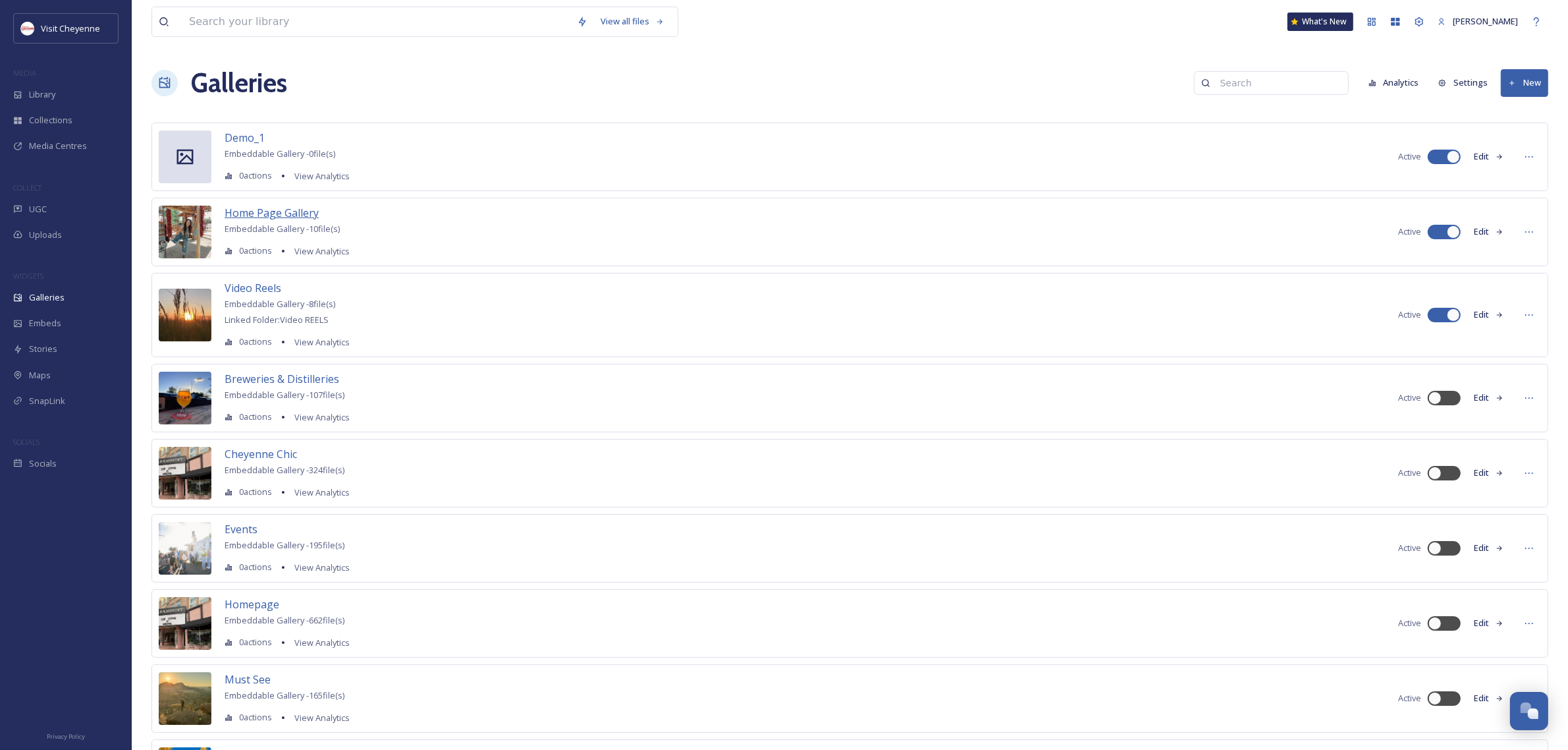
click at [265, 209] on span "Home Page Gallery" at bounding box center [271, 213] width 94 height 14
click at [1383, 90] on button "Analytics" at bounding box center [1394, 83] width 64 height 26
click at [80, 351] on div "Stories" at bounding box center [66, 349] width 131 height 26
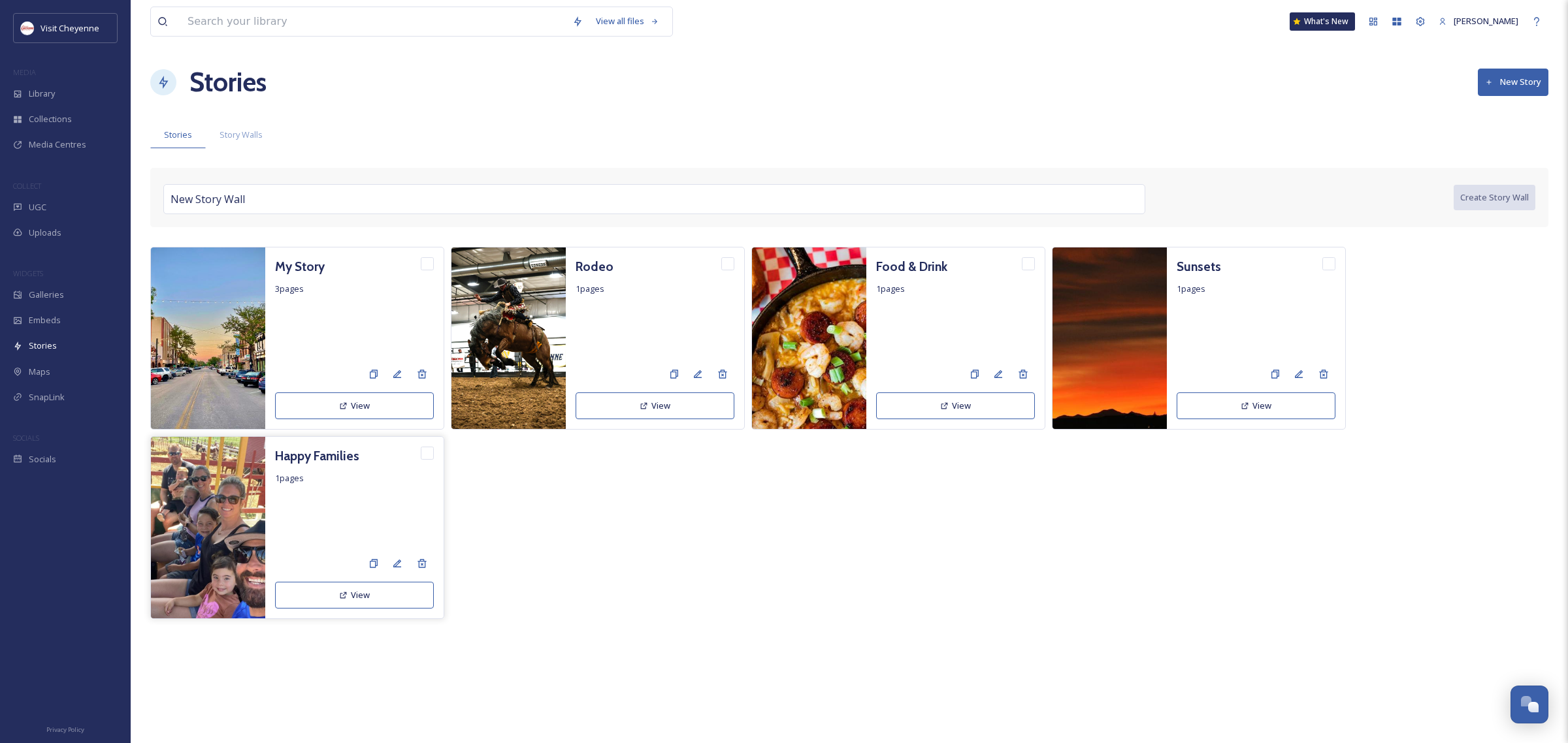
click at [215, 531] on img at bounding box center [208, 528] width 114 height 183
click at [796, 343] on img at bounding box center [809, 339] width 114 height 183
click at [234, 305] on img at bounding box center [208, 339] width 114 height 183
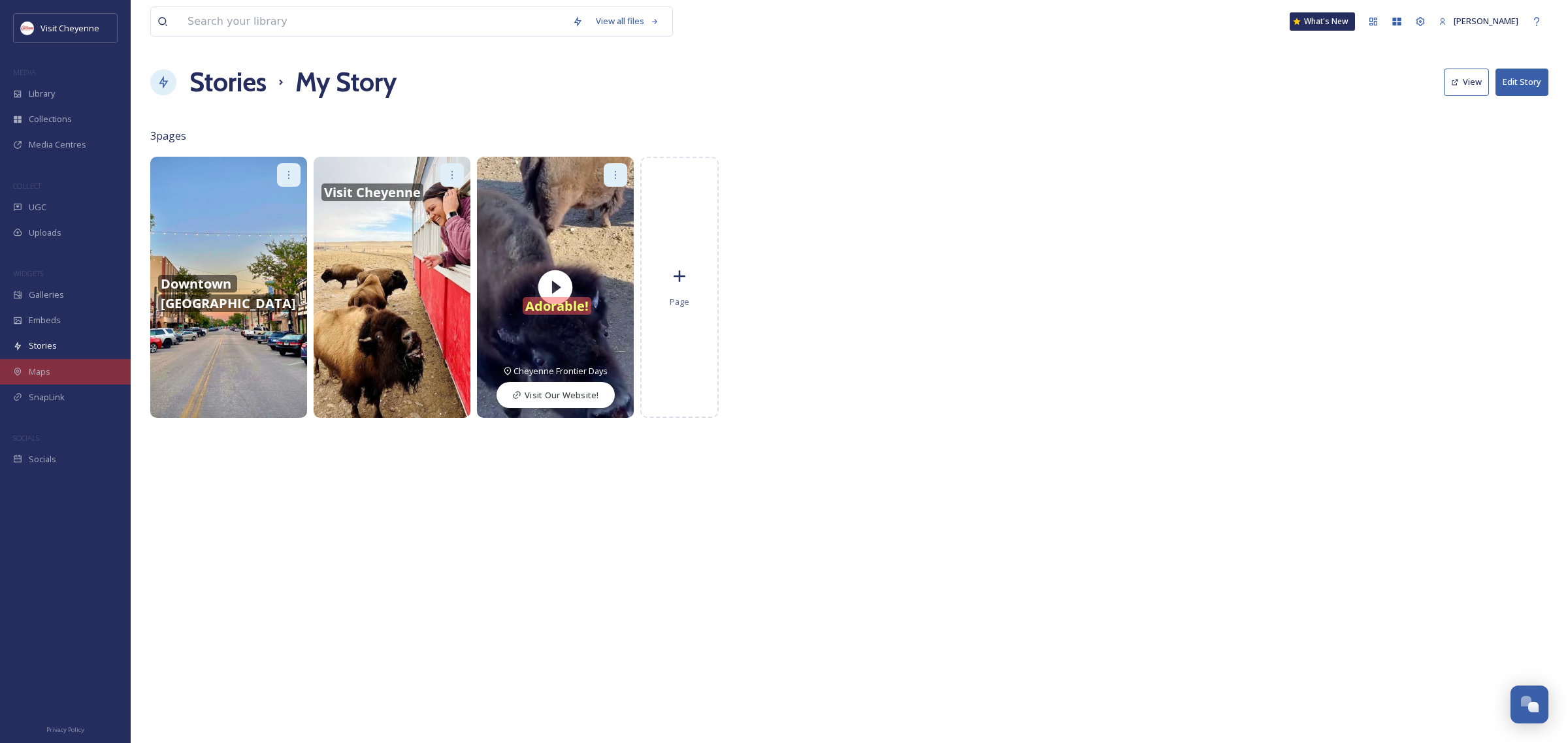
click at [39, 369] on span "Maps" at bounding box center [39, 372] width 21 height 13
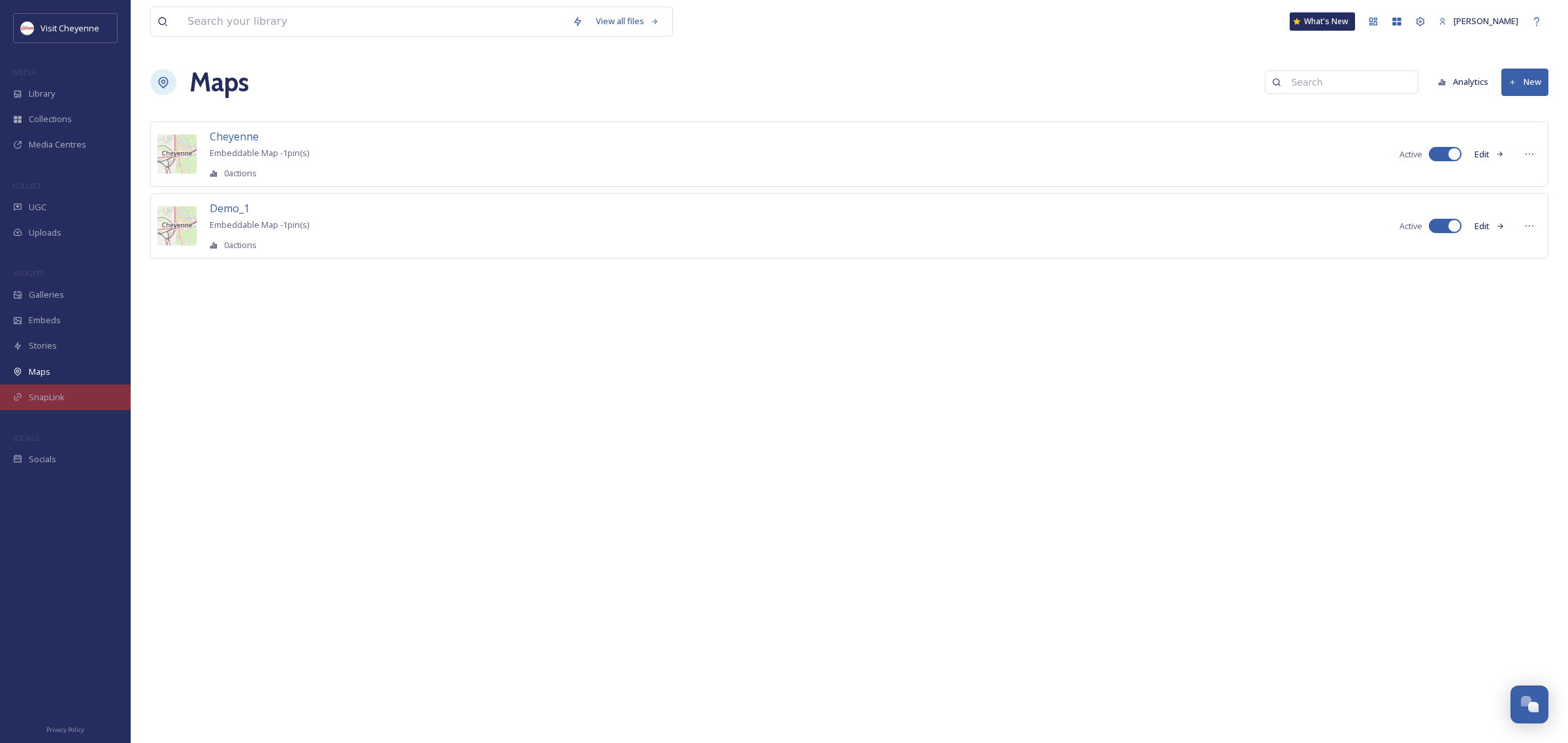
click at [29, 398] on span "SnapLink" at bounding box center [46, 398] width 36 height 13
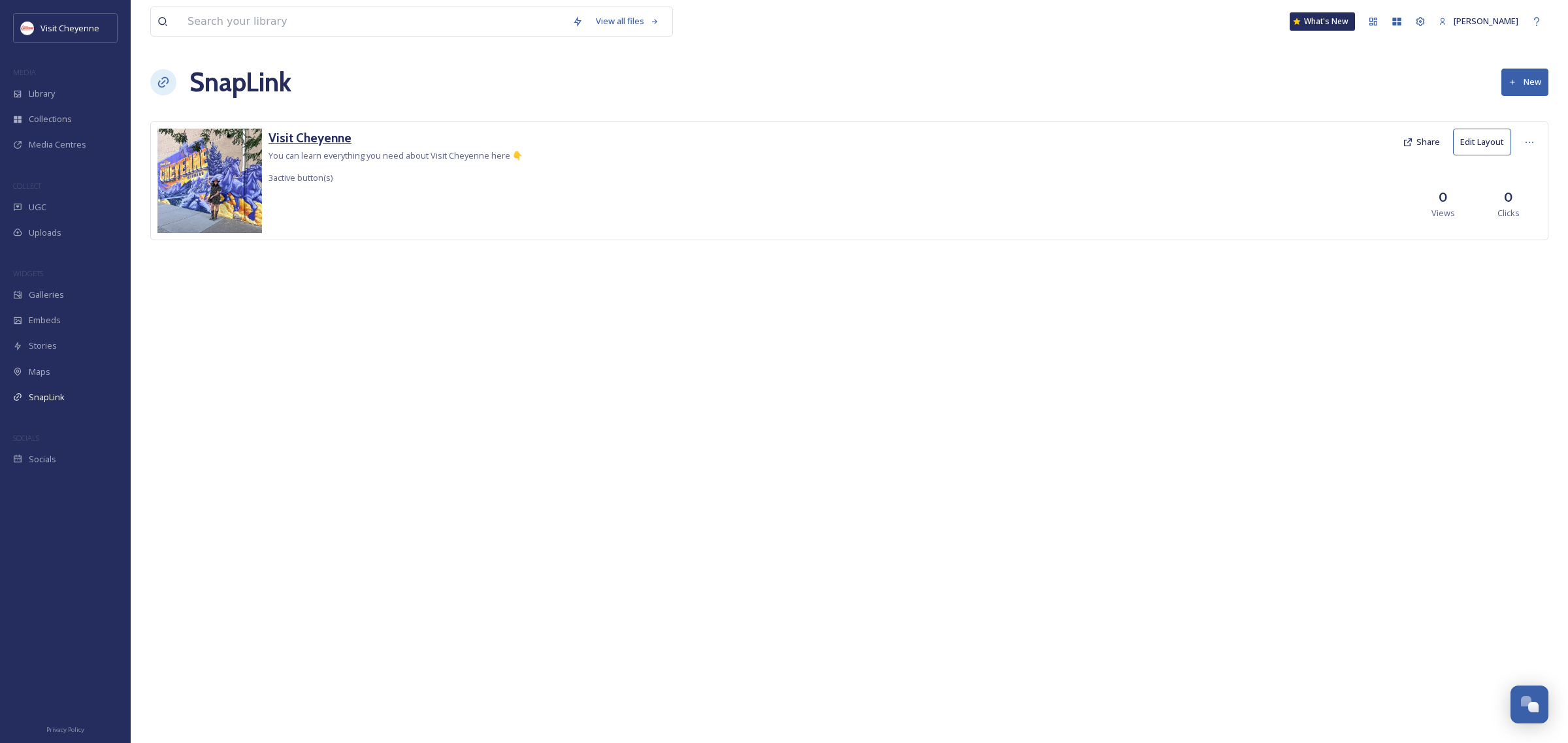
click at [285, 134] on h3 "Visit Cheyenne" at bounding box center [396, 138] width 254 height 19
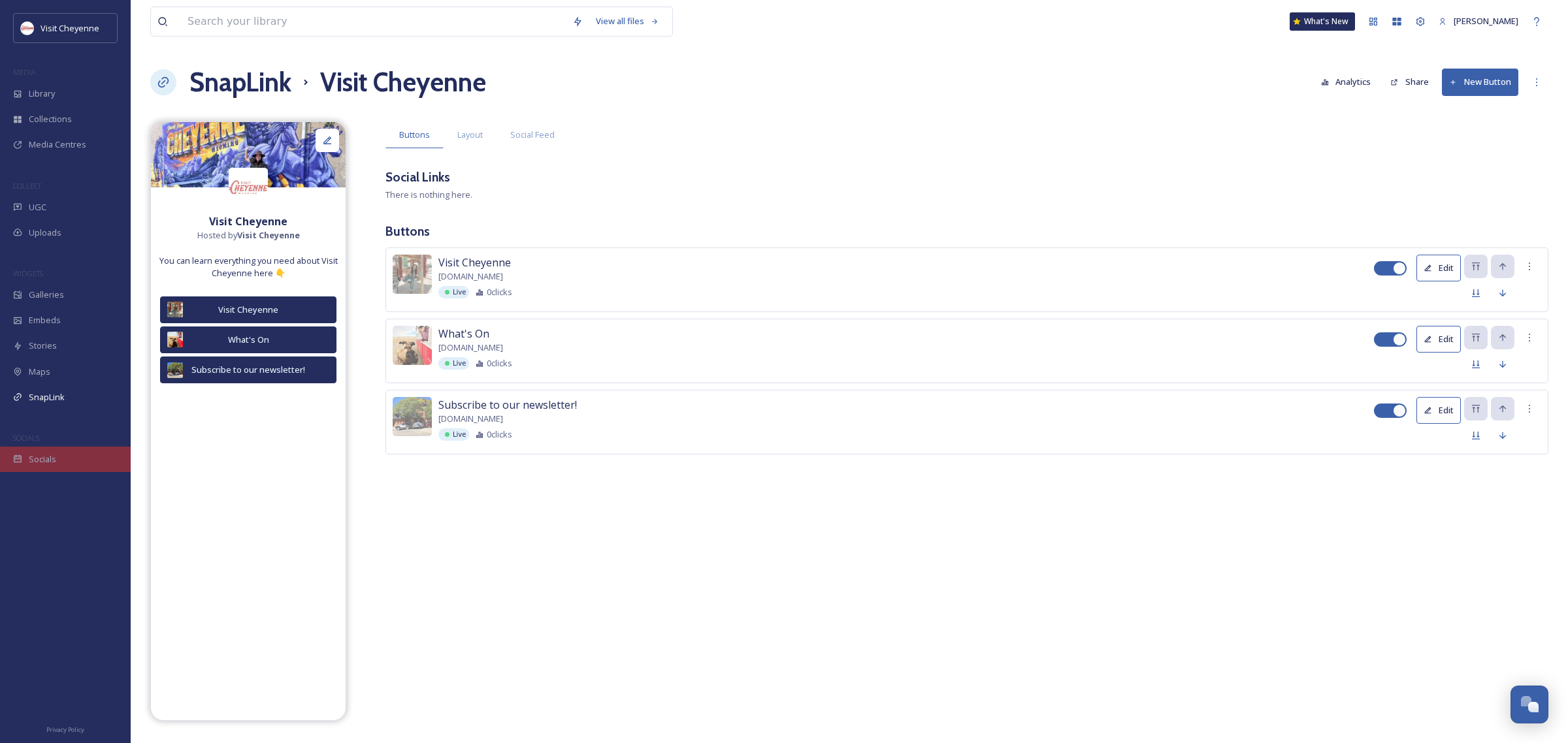
click at [37, 452] on div "Socials" at bounding box center [65, 459] width 130 height 25
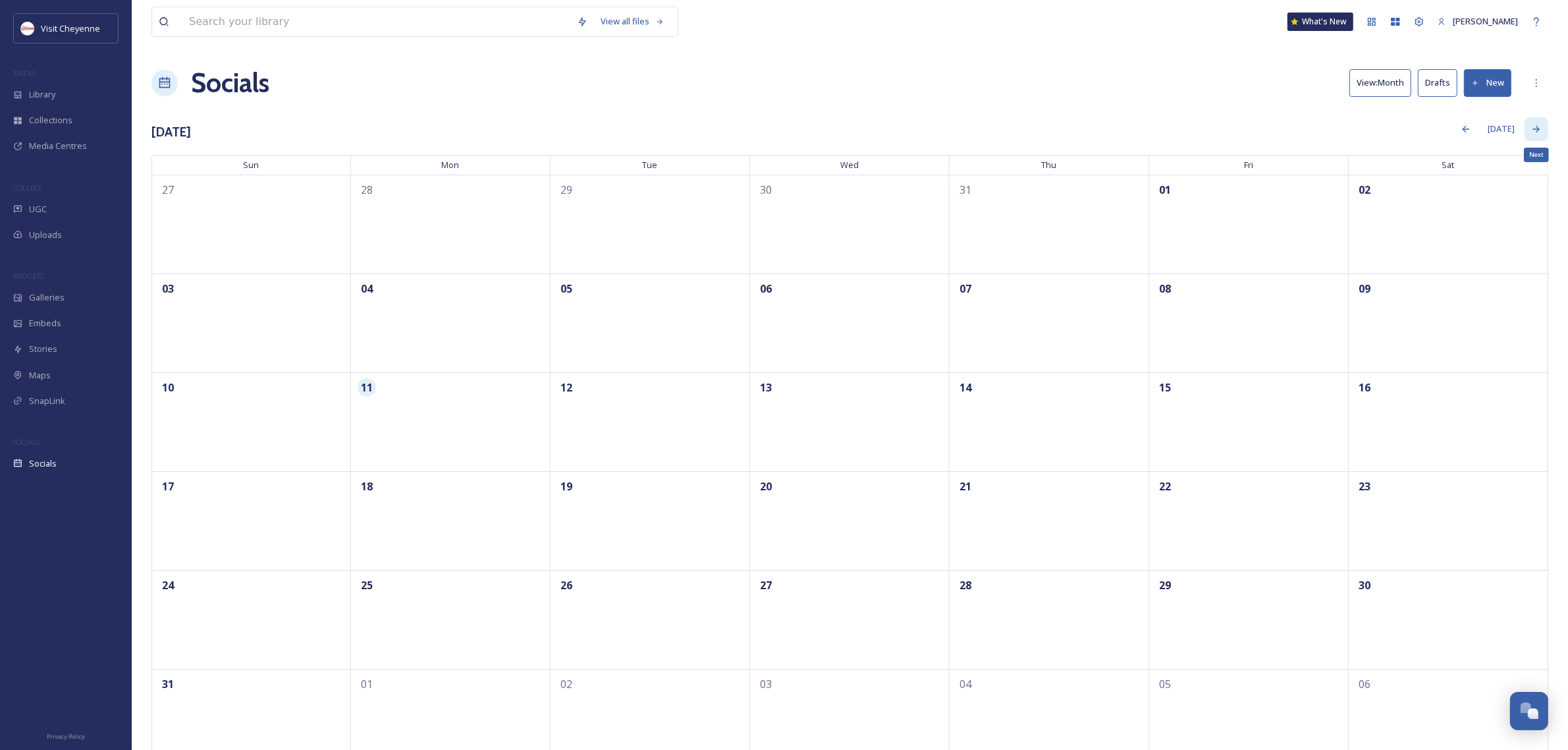
click at [1542, 127] on div "Next" at bounding box center [1537, 129] width 24 height 24
click at [1549, 124] on icon at bounding box center [1549, 129] width 10 height 10
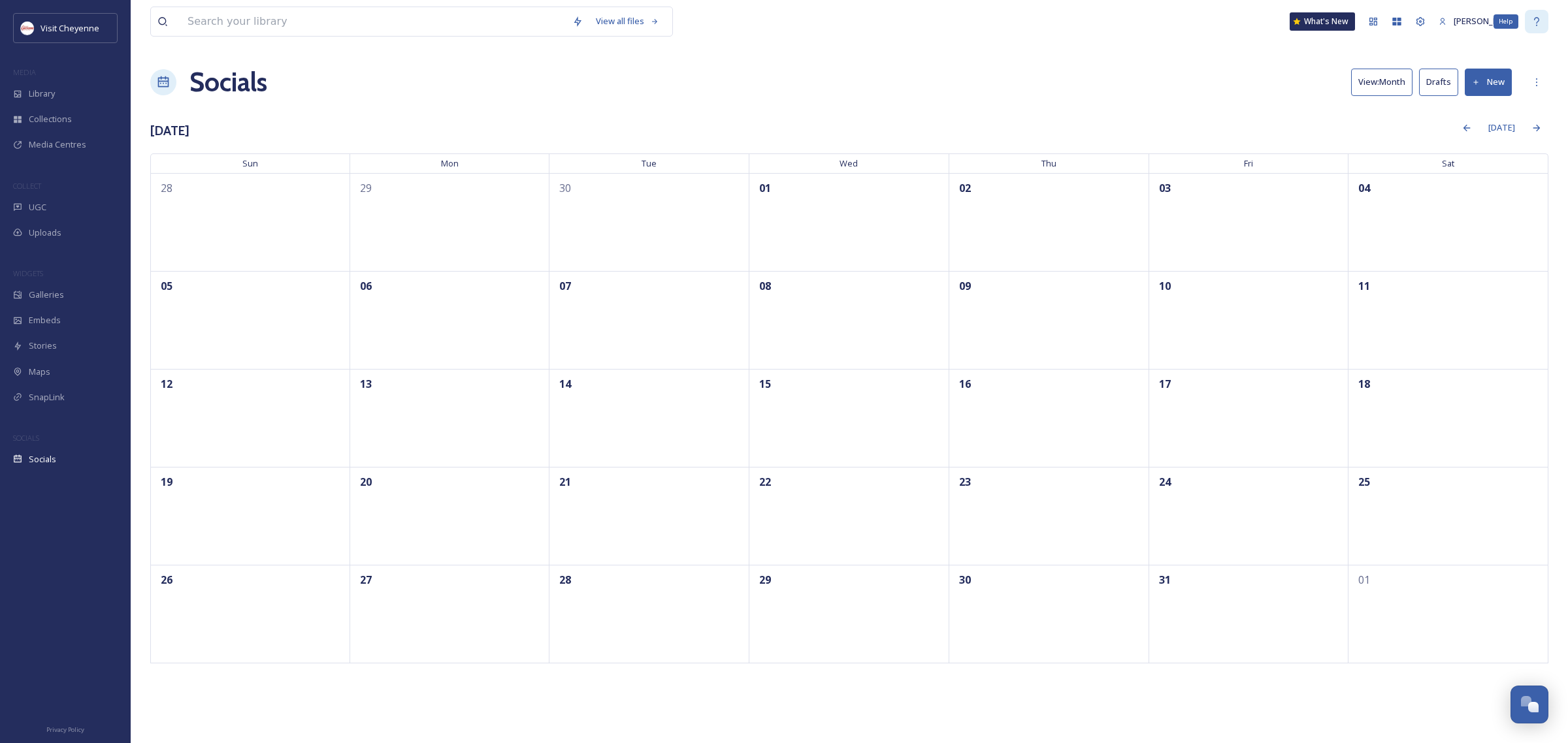
click at [1539, 21] on icon at bounding box center [1536, 21] width 10 height 10
click at [56, 208] on div "UGC" at bounding box center [65, 207] width 130 height 25
